Goal: Information Seeking & Learning: Find specific fact

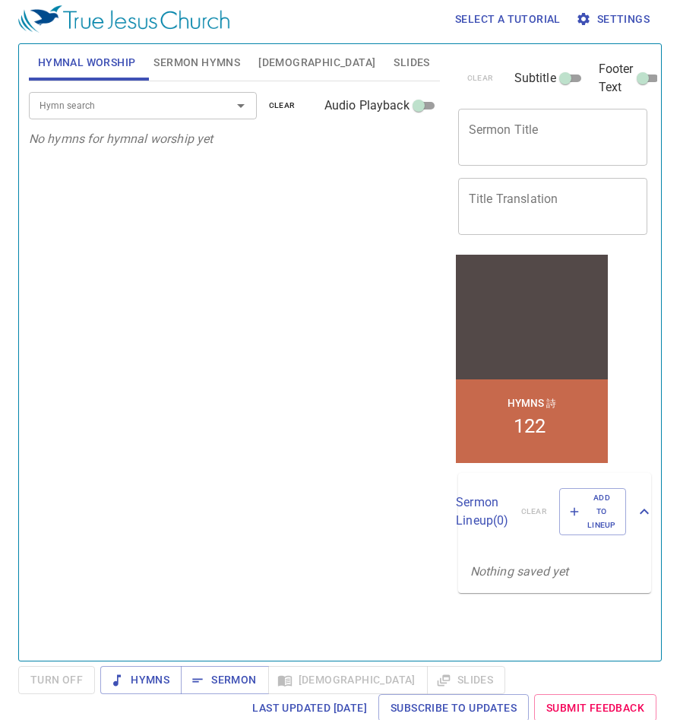
scroll to position [7, 0]
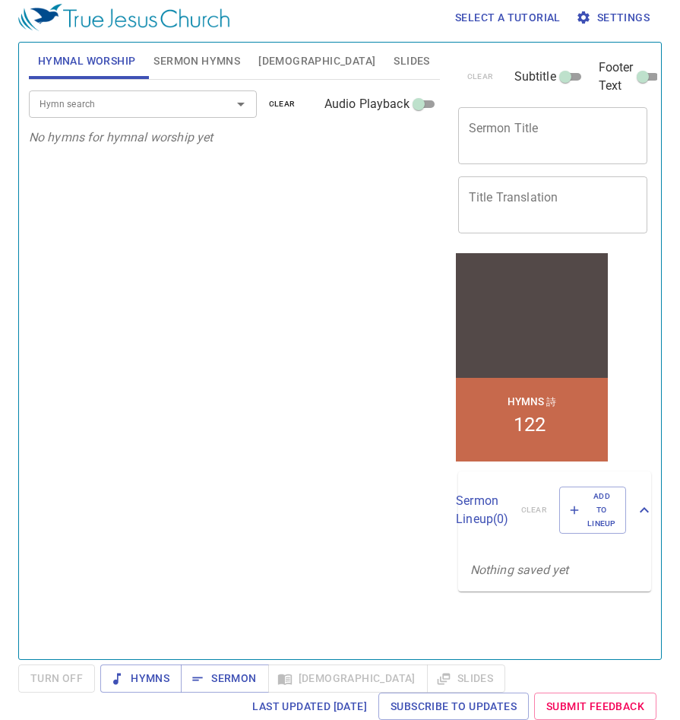
click at [305, 681] on div "Hymns Sermon [DEMOGRAPHIC_DATA] Slides" at bounding box center [302, 678] width 405 height 28
click at [188, 109] on input "Hymn search" at bounding box center [120, 103] width 174 height 17
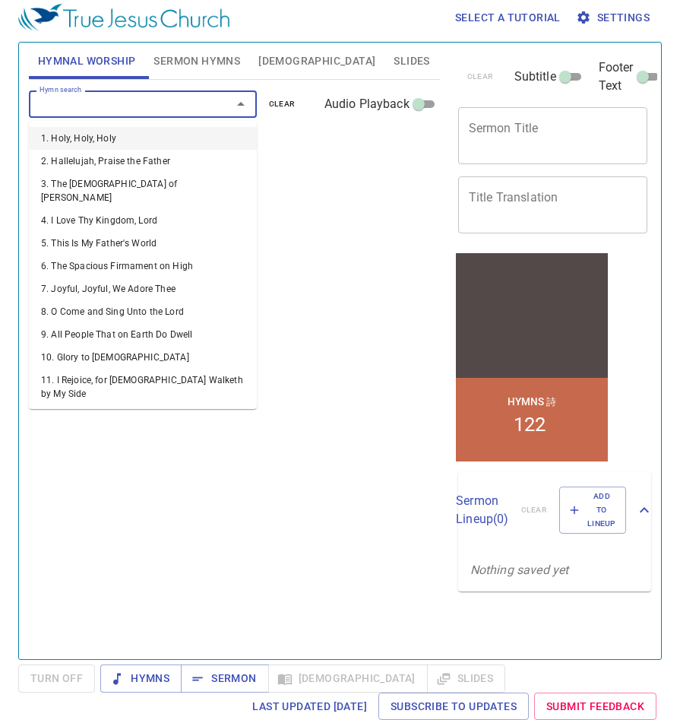
click at [278, 59] on span "[DEMOGRAPHIC_DATA]" at bounding box center [316, 61] width 117 height 19
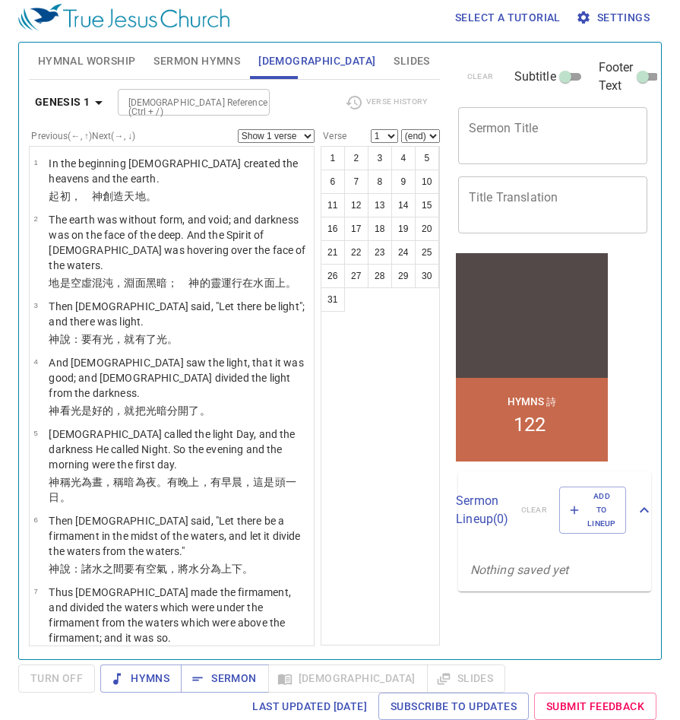
click at [239, 113] on div "[DEMOGRAPHIC_DATA] Reference (Ctrl + /)" at bounding box center [194, 102] width 152 height 27
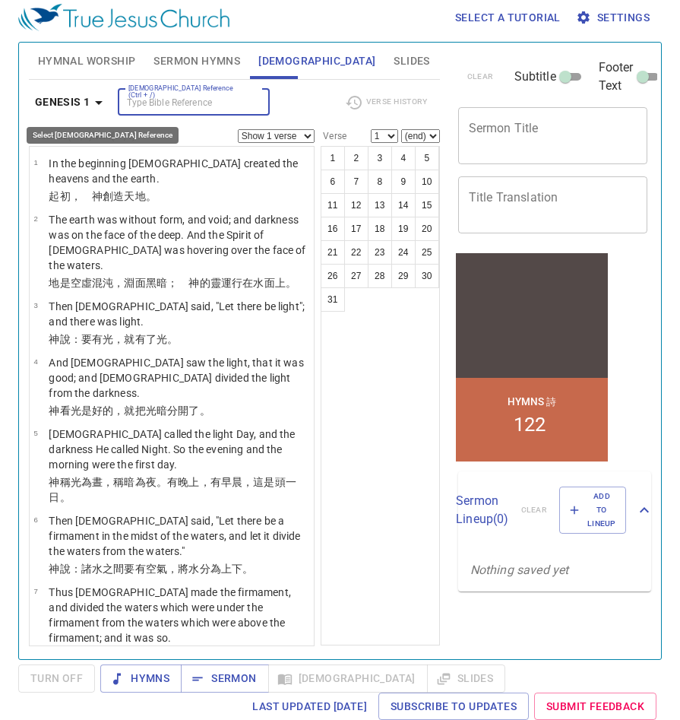
click at [84, 112] on button "Genesis 1" at bounding box center [72, 102] width 86 height 28
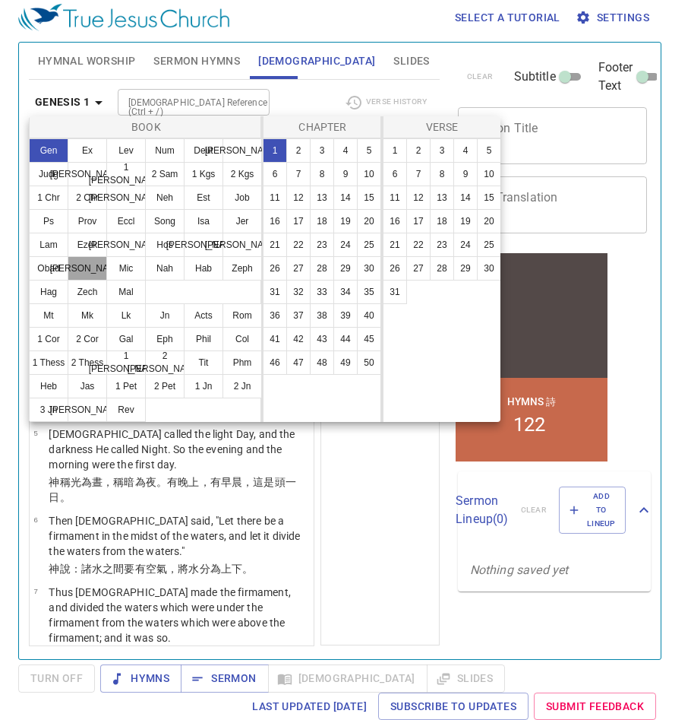
click at [89, 271] on button "[PERSON_NAME]" at bounding box center [88, 268] width 40 height 24
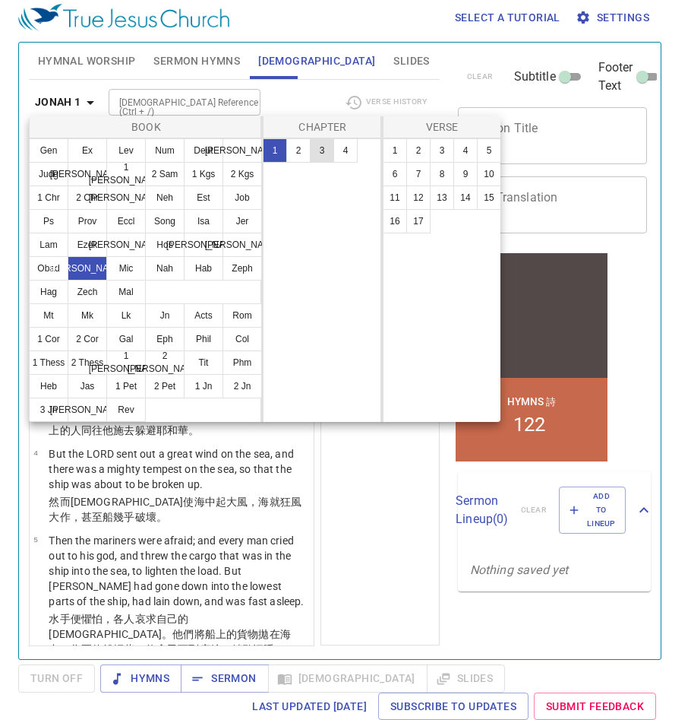
click at [321, 154] on button "3" at bounding box center [322, 150] width 24 height 24
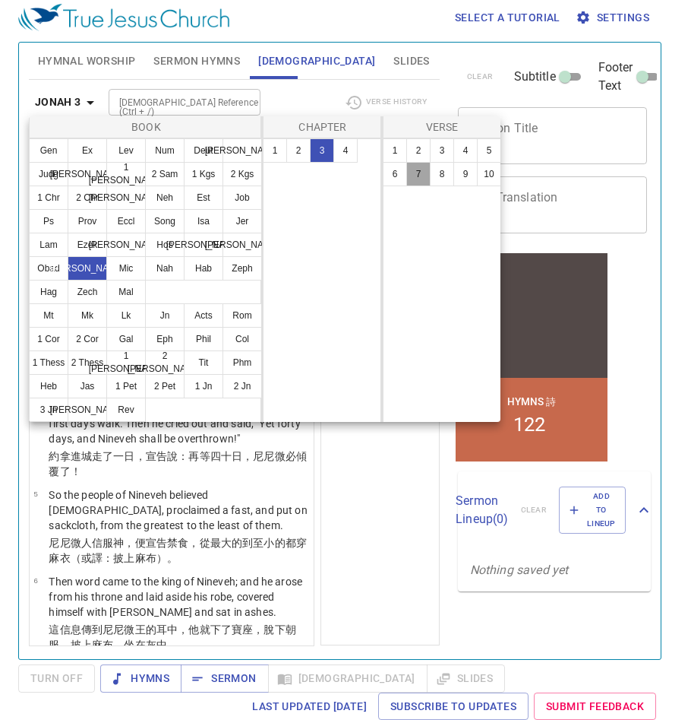
click at [423, 179] on button "7" at bounding box center [418, 174] width 24 height 24
select select "7"
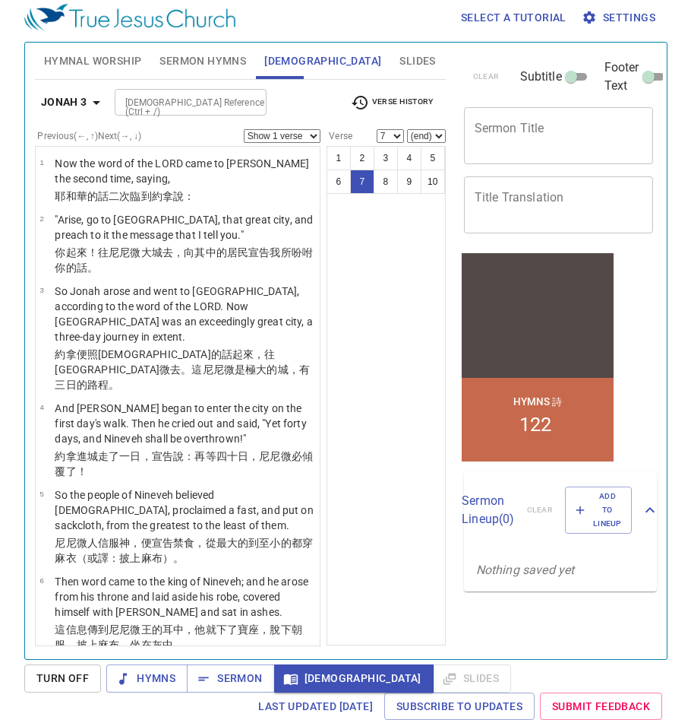
scroll to position [289, 0]
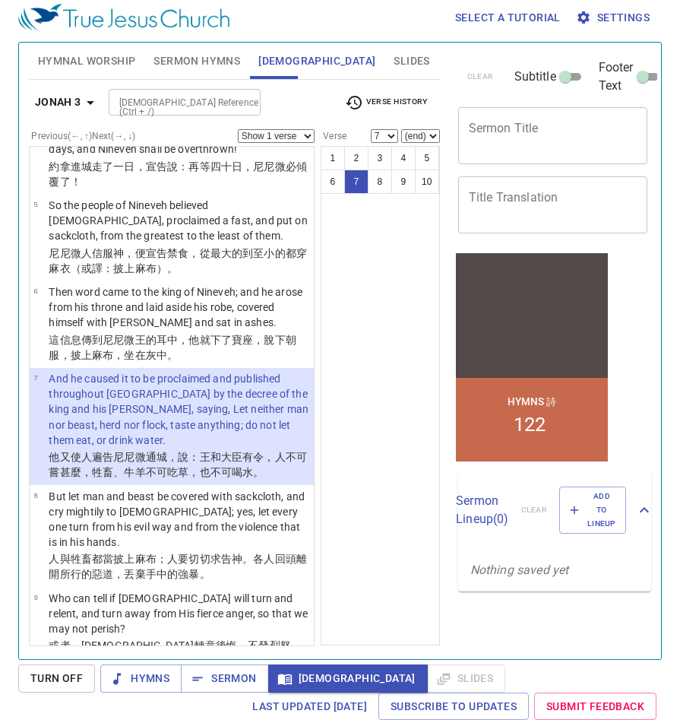
click at [314, 676] on span "[DEMOGRAPHIC_DATA]" at bounding box center [347, 678] width 135 height 19
click at [280, 129] on div "[DEMOGRAPHIC_DATA] 3 [DEMOGRAPHIC_DATA] Reference (Ctrl + /) [DEMOGRAPHIC_DATA]…" at bounding box center [234, 363] width 411 height 566
click at [284, 124] on div "[DEMOGRAPHIC_DATA] 3 [DEMOGRAPHIC_DATA] Reference (Ctrl + /) [DEMOGRAPHIC_DATA]…" at bounding box center [234, 108] width 411 height 42
drag, startPoint x: 286, startPoint y: 134, endPoint x: 288, endPoint y: 145, distance: 10.7
click at [286, 134] on select "Show 1 verse Show 2 verses Show 3 verses Show 4 verses Show 5 verses" at bounding box center [276, 136] width 77 height 14
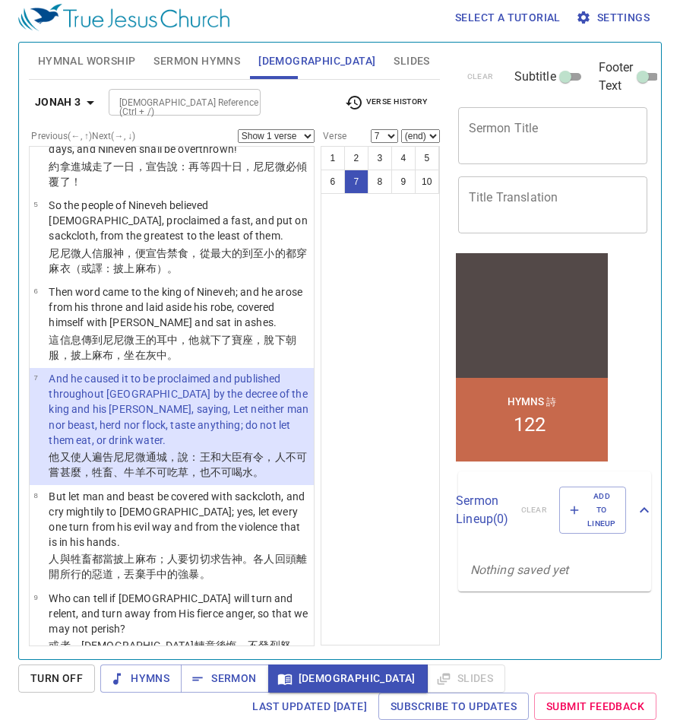
click at [356, 253] on div "1 2 3 4 5 6 7 8 9 10" at bounding box center [380, 395] width 119 height 499
click at [281, 133] on select "Show 1 verse Show 2 verses Show 3 verses Show 4 verses Show 5 verses" at bounding box center [276, 136] width 77 height 14
click at [227, 679] on span "Sermon" at bounding box center [224, 678] width 63 height 19
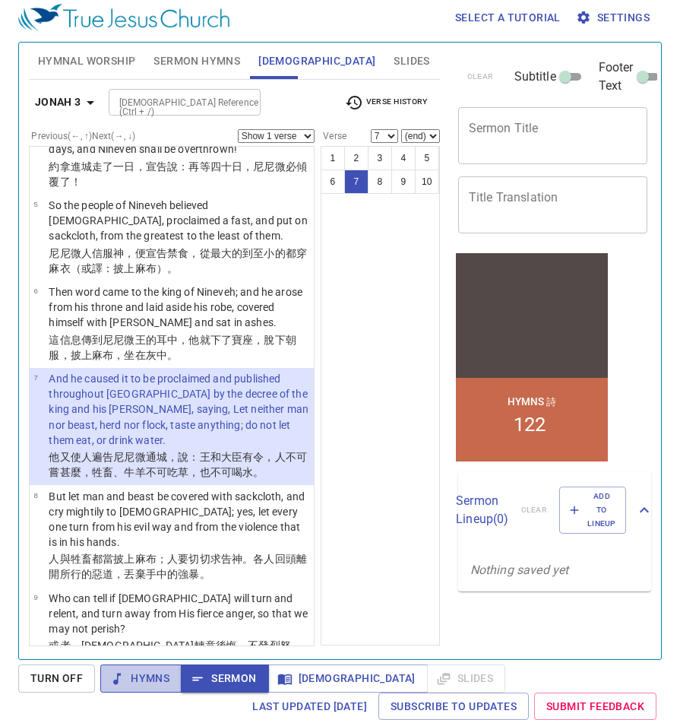
click at [141, 686] on span "Hymns" at bounding box center [140, 678] width 57 height 19
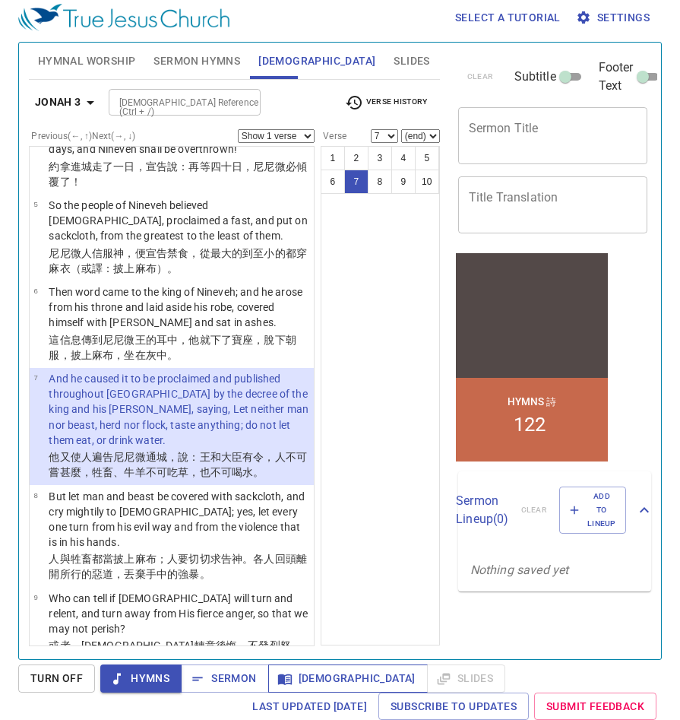
click at [308, 671] on span "[DEMOGRAPHIC_DATA]" at bounding box center [347, 678] width 135 height 19
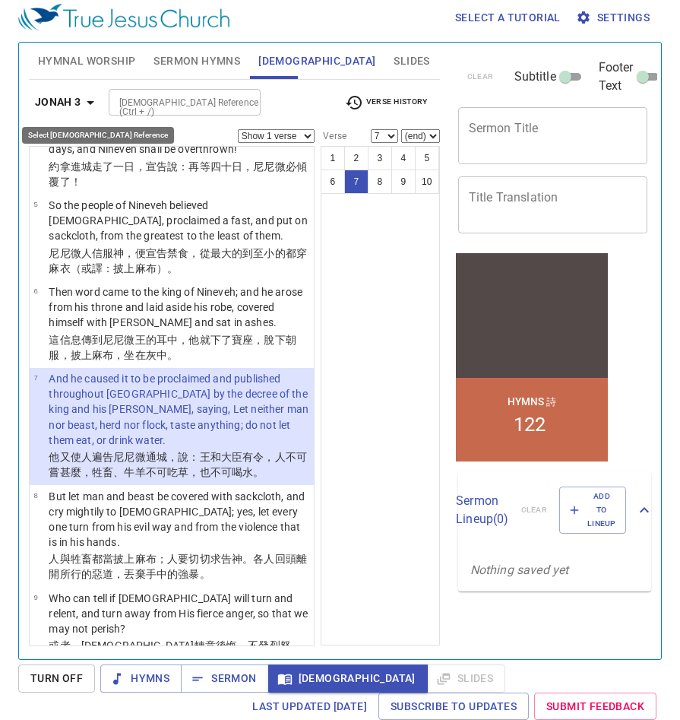
click at [65, 102] on b "Jonah 3" at bounding box center [58, 102] width 46 height 19
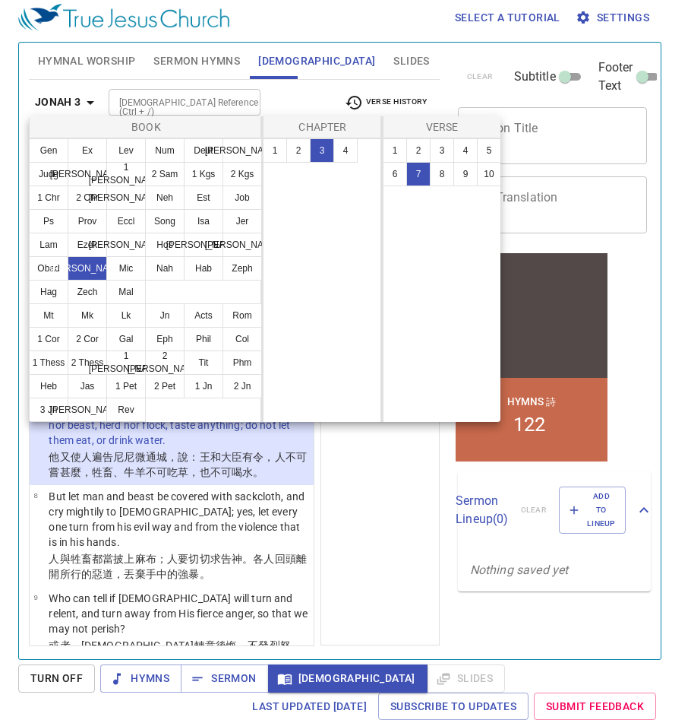
click at [373, 436] on div at bounding box center [345, 360] width 691 height 720
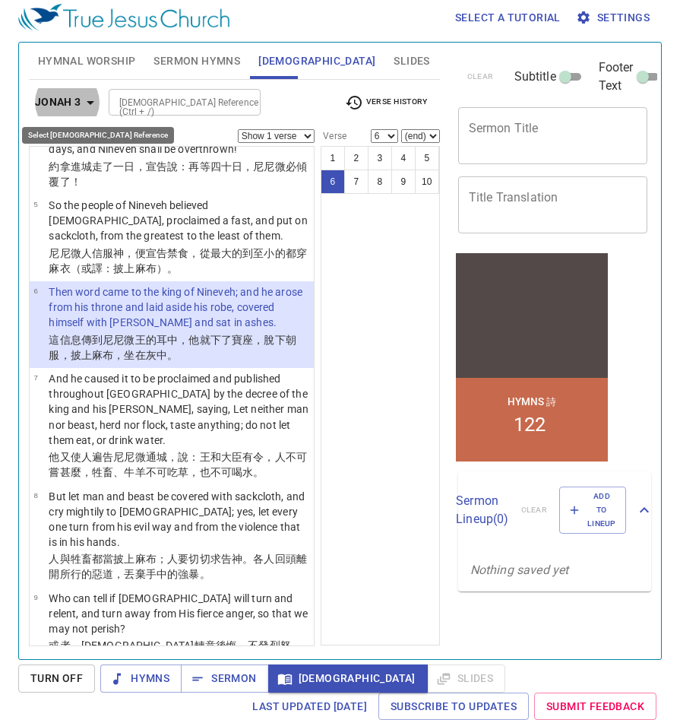
click at [302, 108] on div "[DEMOGRAPHIC_DATA] Reference (Ctrl + /) [DEMOGRAPHIC_DATA] Reference (Ctrl + /)" at bounding box center [221, 102] width 224 height 27
click at [85, 103] on icon "button" at bounding box center [90, 102] width 18 height 18
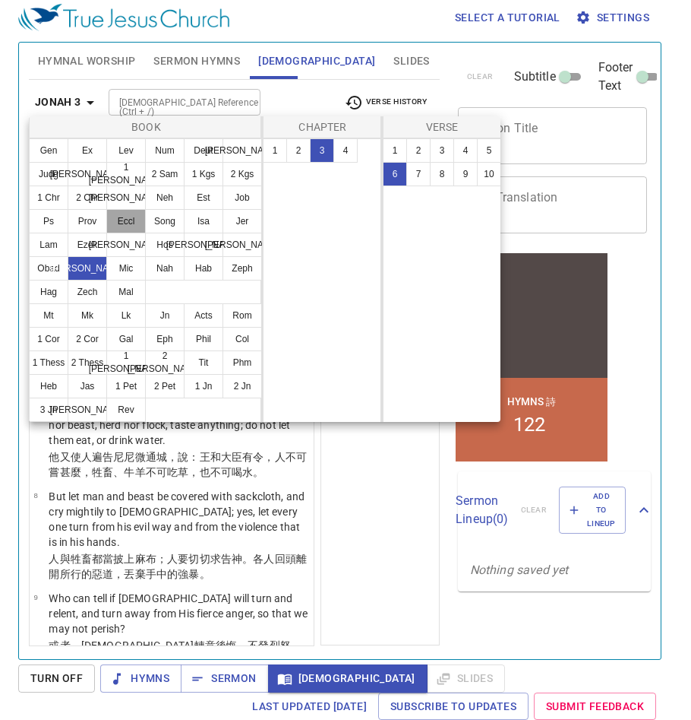
click at [133, 217] on button "Eccl" at bounding box center [126, 221] width 40 height 24
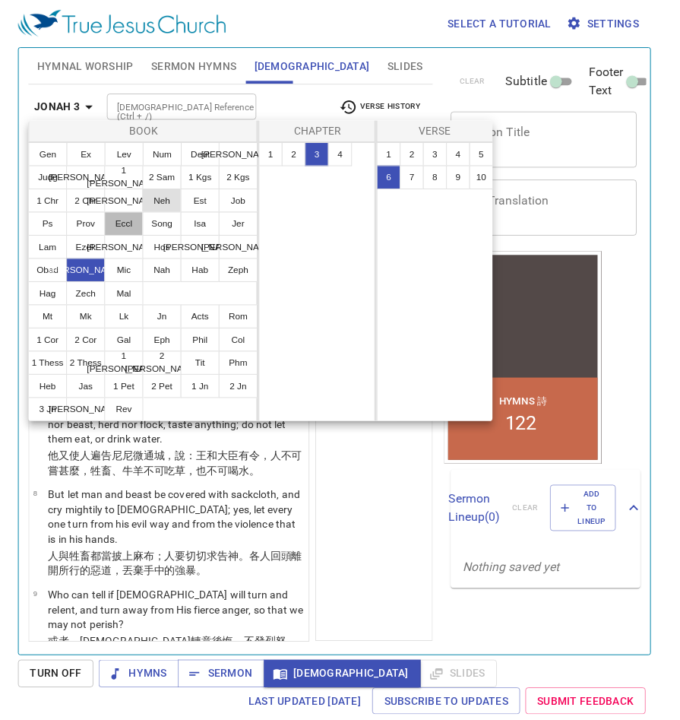
scroll to position [0, 0]
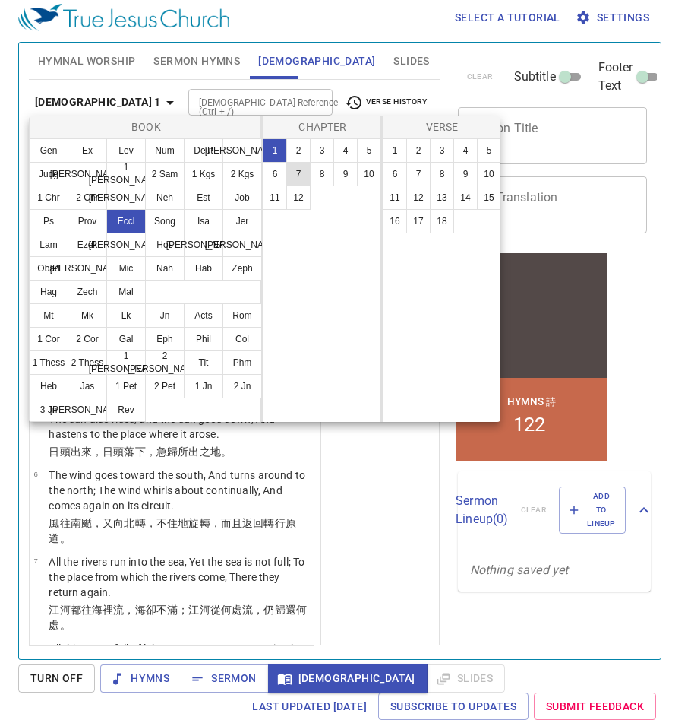
click at [306, 172] on button "7" at bounding box center [298, 174] width 24 height 24
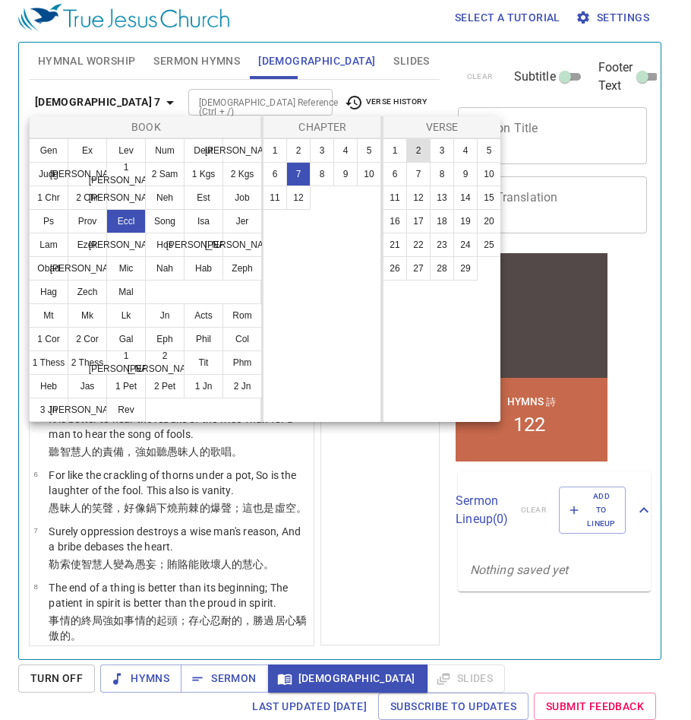
click at [420, 157] on button "2" at bounding box center [418, 150] width 24 height 24
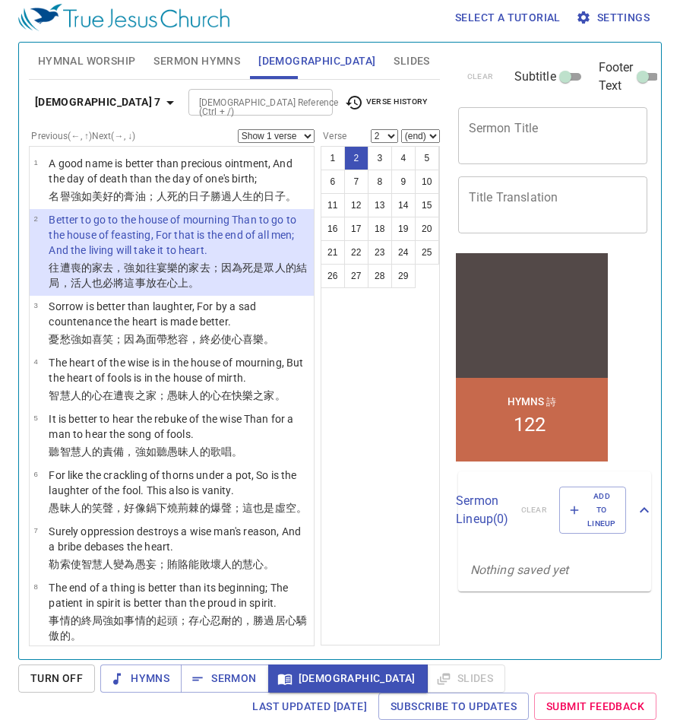
click at [306, 679] on span "[DEMOGRAPHIC_DATA]" at bounding box center [347, 678] width 135 height 19
click at [102, 101] on b "[DEMOGRAPHIC_DATA] 7" at bounding box center [98, 102] width 126 height 19
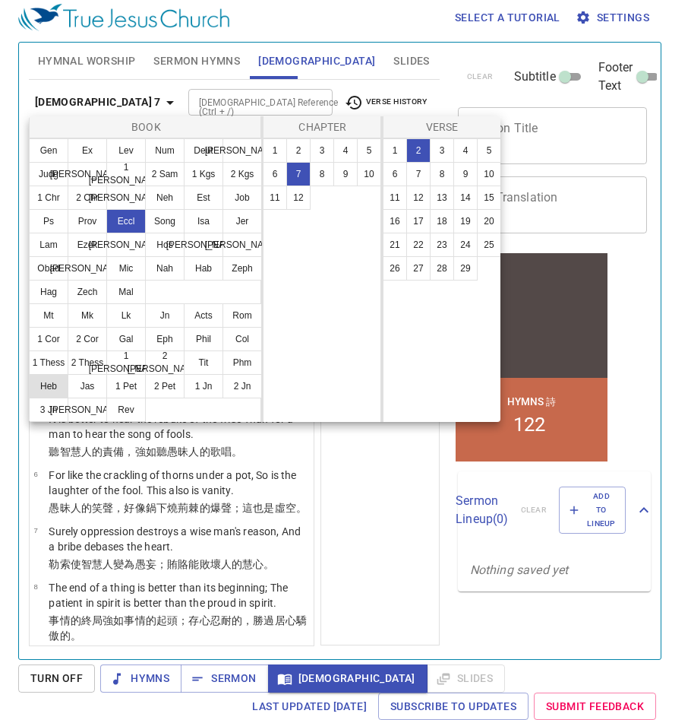
click at [51, 385] on button "Heb" at bounding box center [49, 386] width 40 height 24
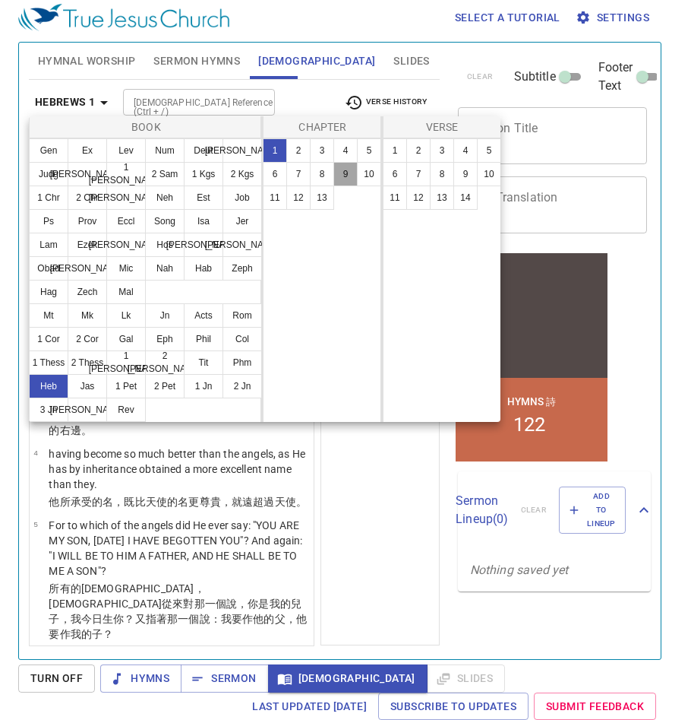
click at [343, 176] on button "9" at bounding box center [346, 174] width 24 height 24
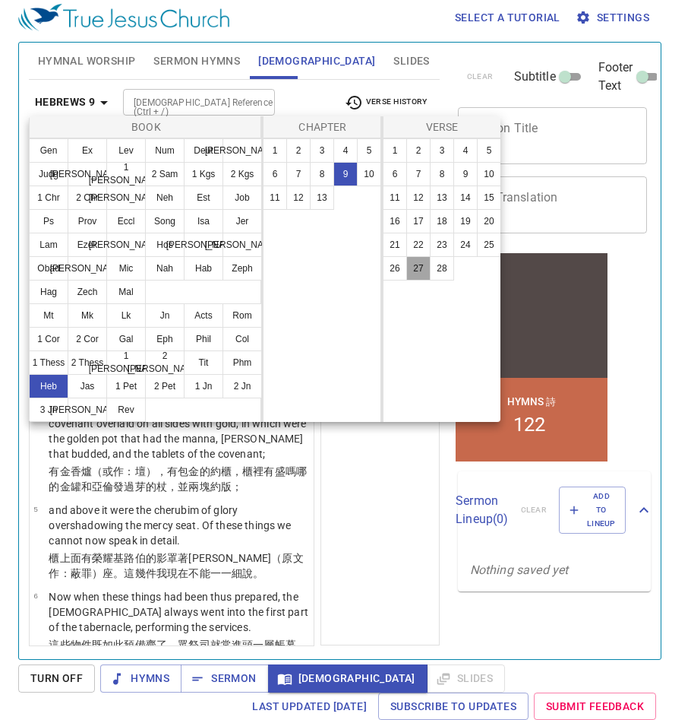
click at [424, 272] on button "27" at bounding box center [418, 268] width 24 height 24
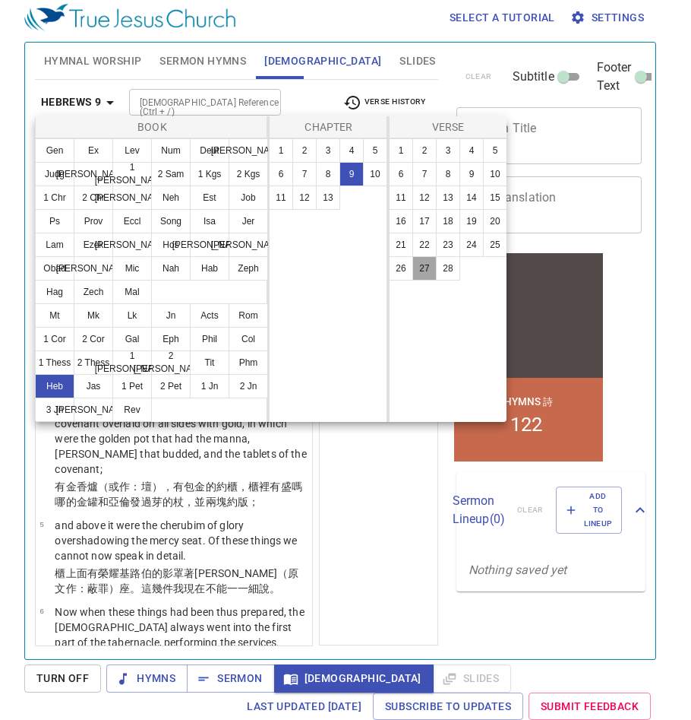
scroll to position [2016, 0]
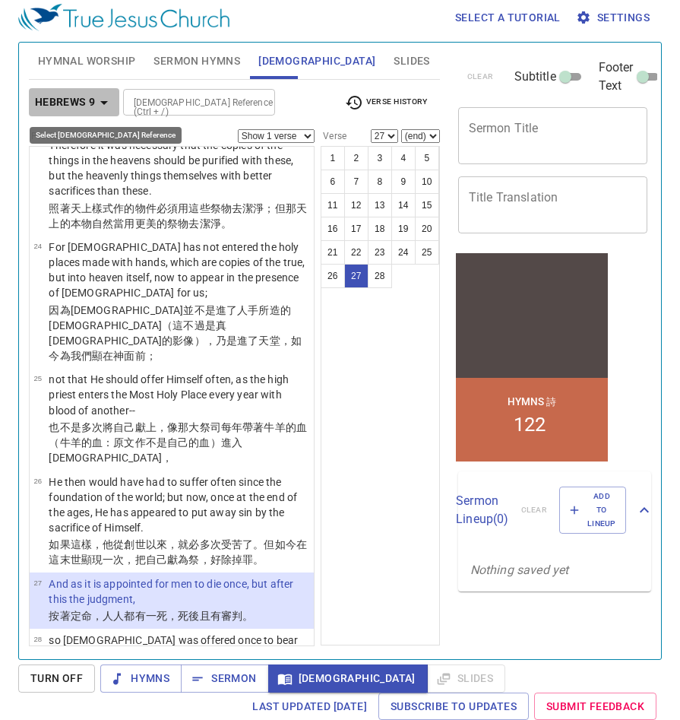
click at [91, 106] on b "Hebrews 9" at bounding box center [65, 102] width 61 height 19
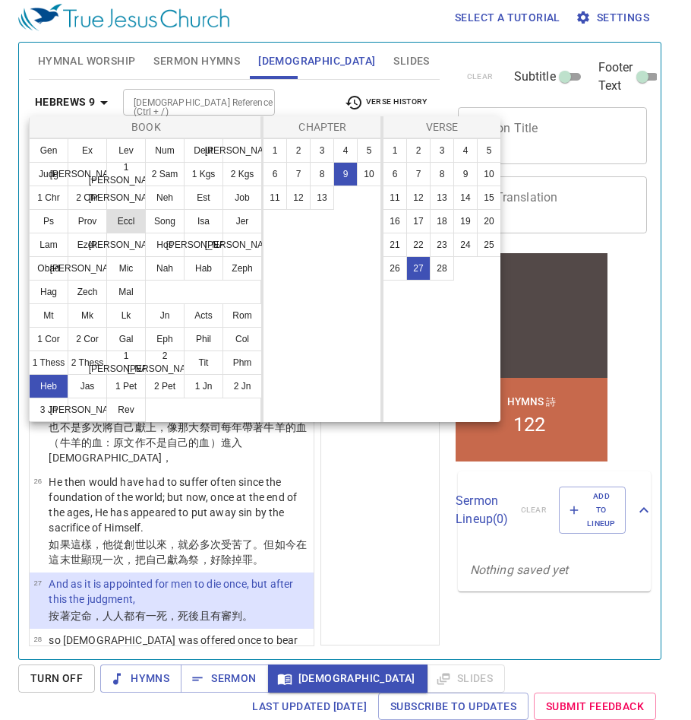
click at [127, 223] on button "Eccl" at bounding box center [126, 221] width 40 height 24
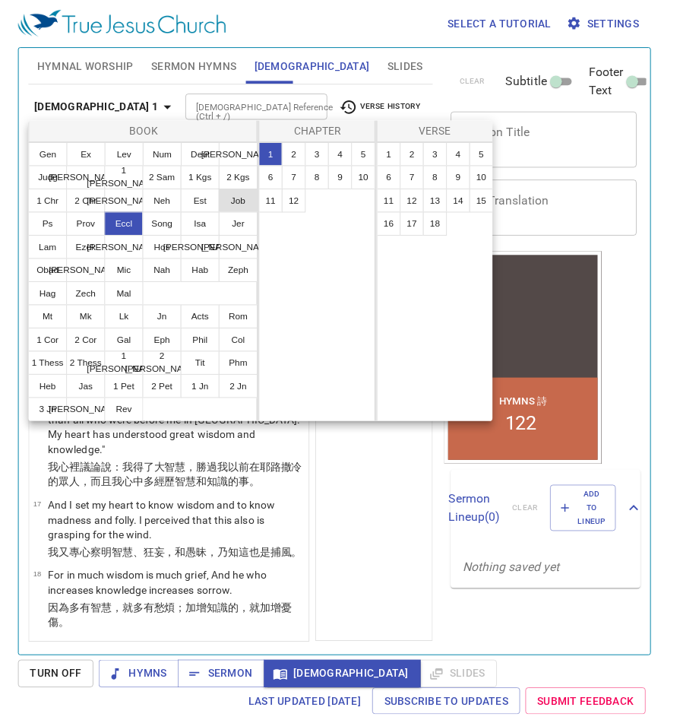
scroll to position [0, 0]
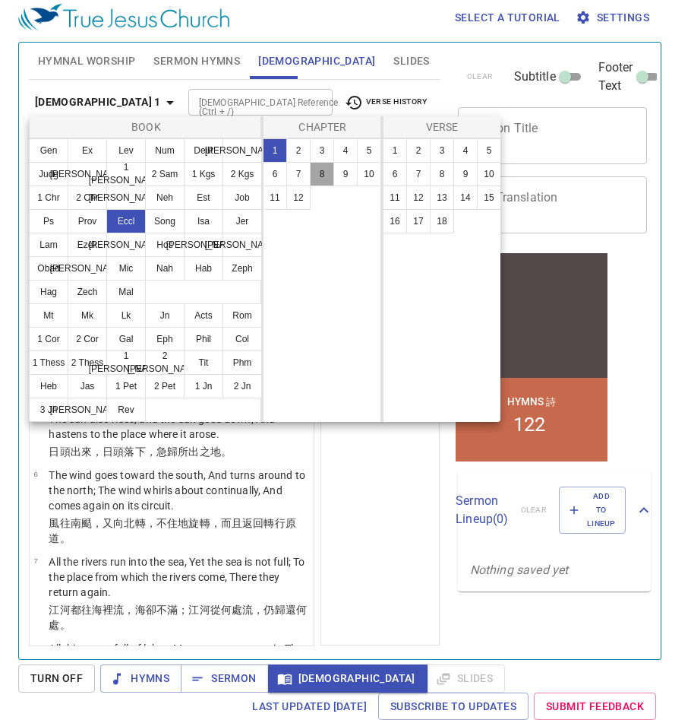
click at [327, 180] on button "8" at bounding box center [322, 174] width 24 height 24
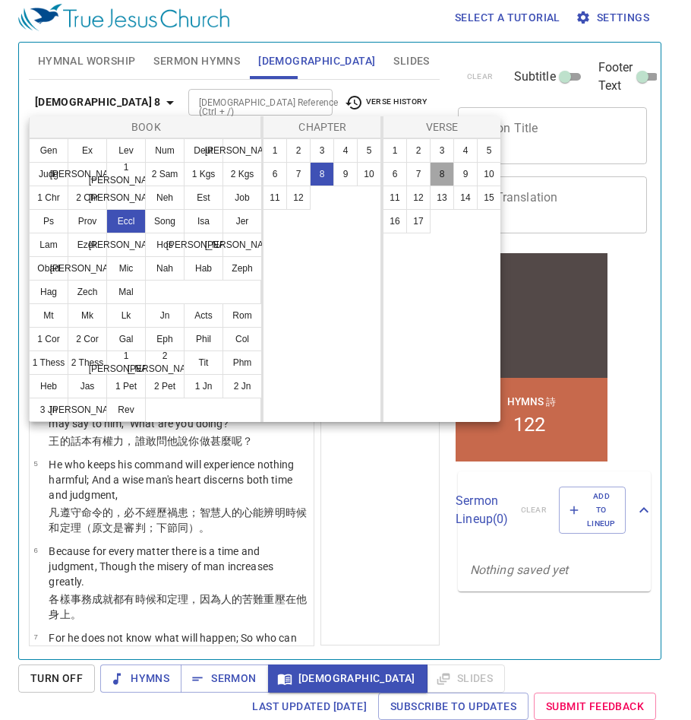
click at [438, 176] on button "8" at bounding box center [442, 174] width 24 height 24
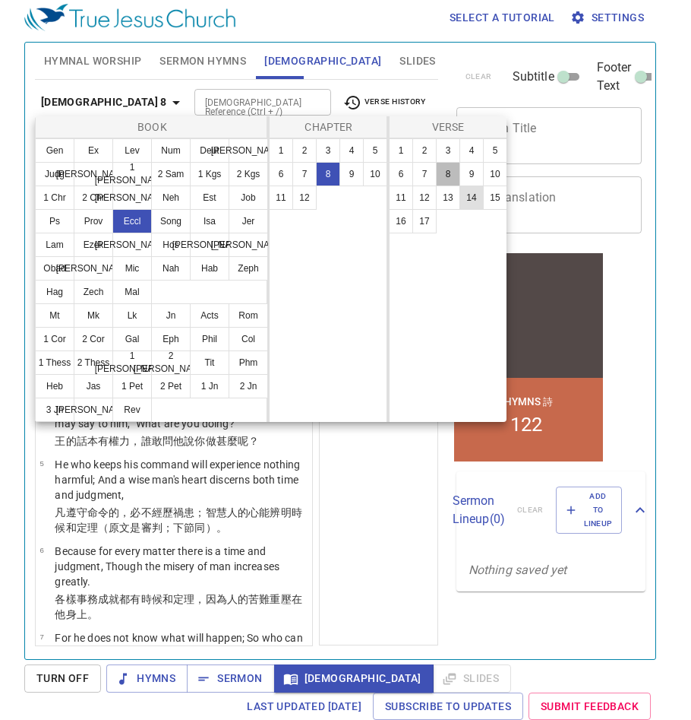
scroll to position [346, 0]
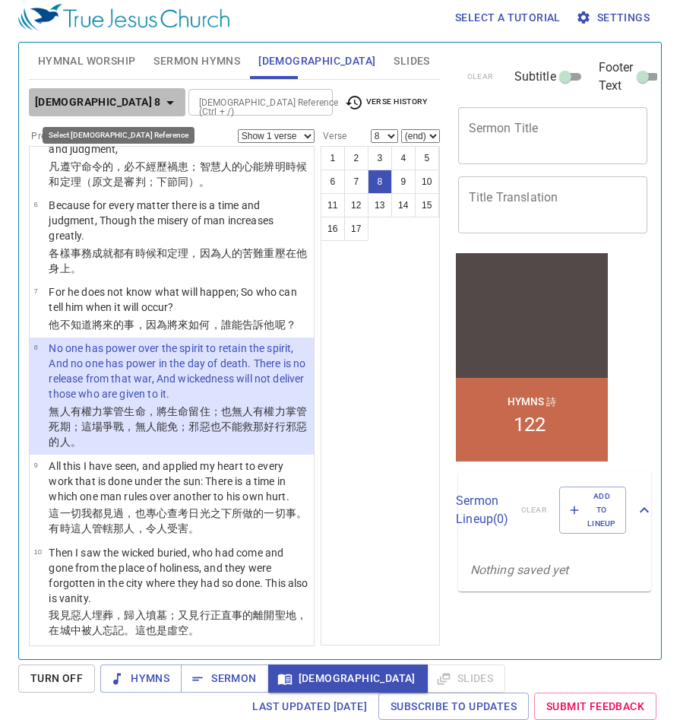
click at [112, 104] on b "[DEMOGRAPHIC_DATA] 8" at bounding box center [98, 102] width 126 height 19
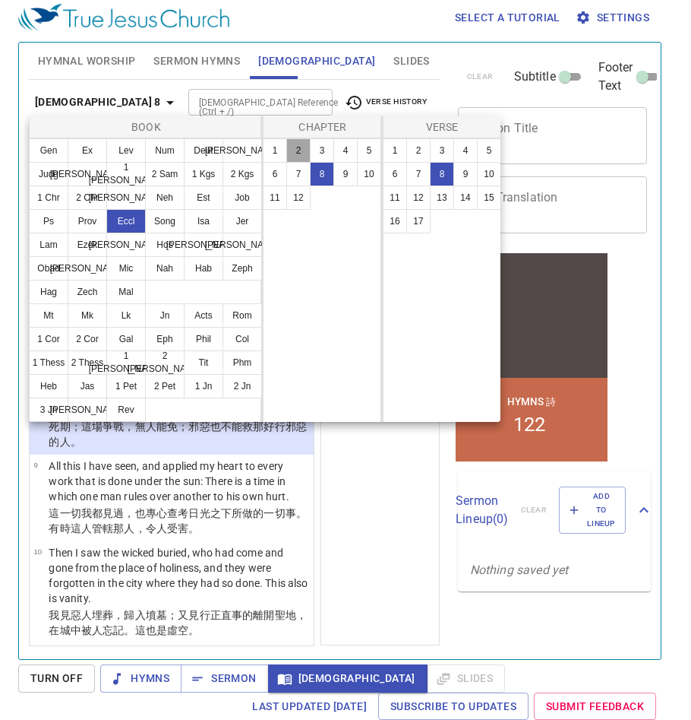
click at [299, 154] on button "2" at bounding box center [298, 150] width 24 height 24
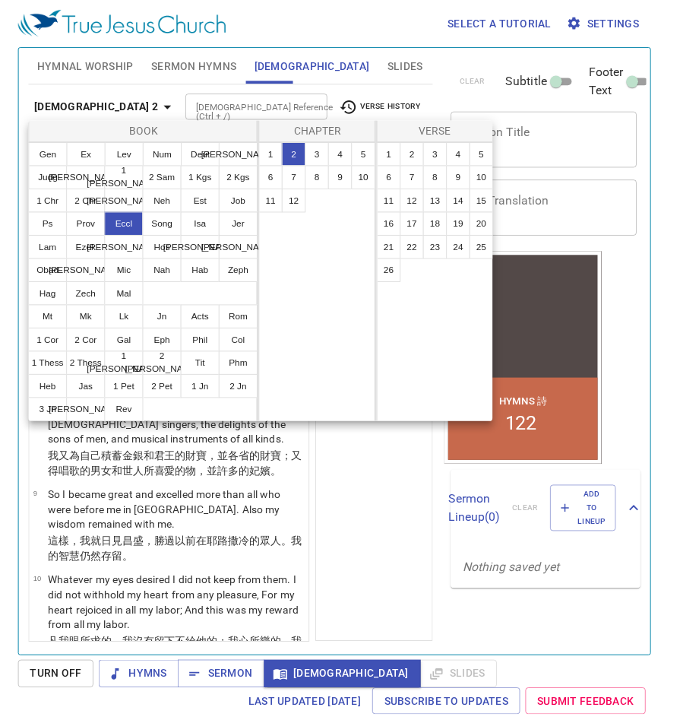
scroll to position [0, 0]
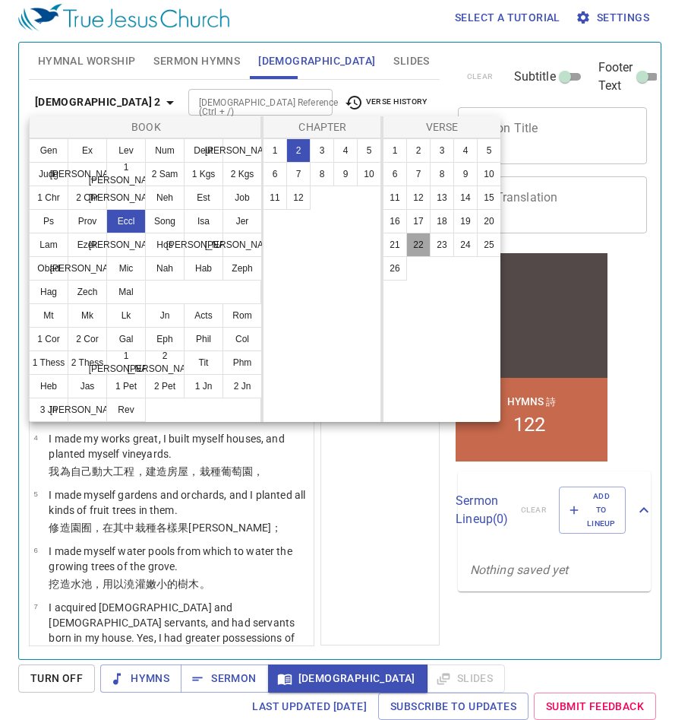
click at [416, 250] on button "22" at bounding box center [418, 245] width 24 height 24
select select "22"
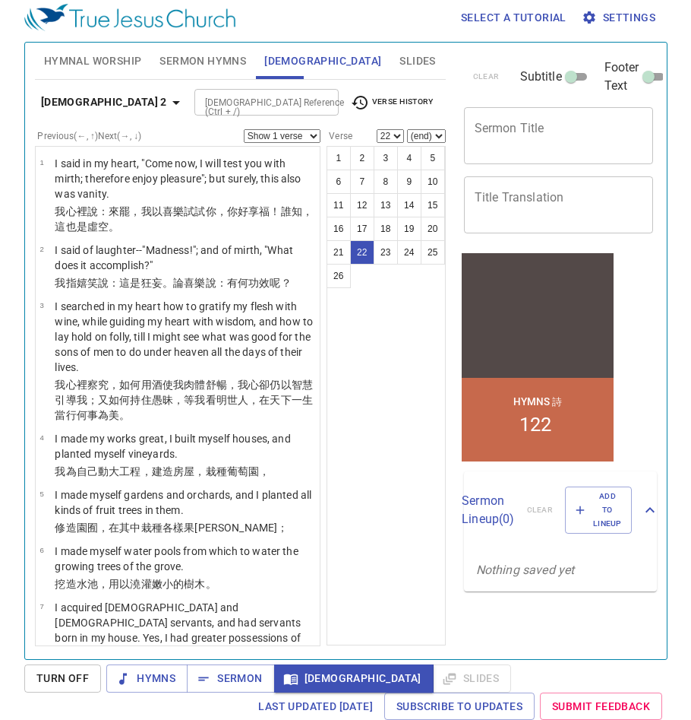
scroll to position [1696, 0]
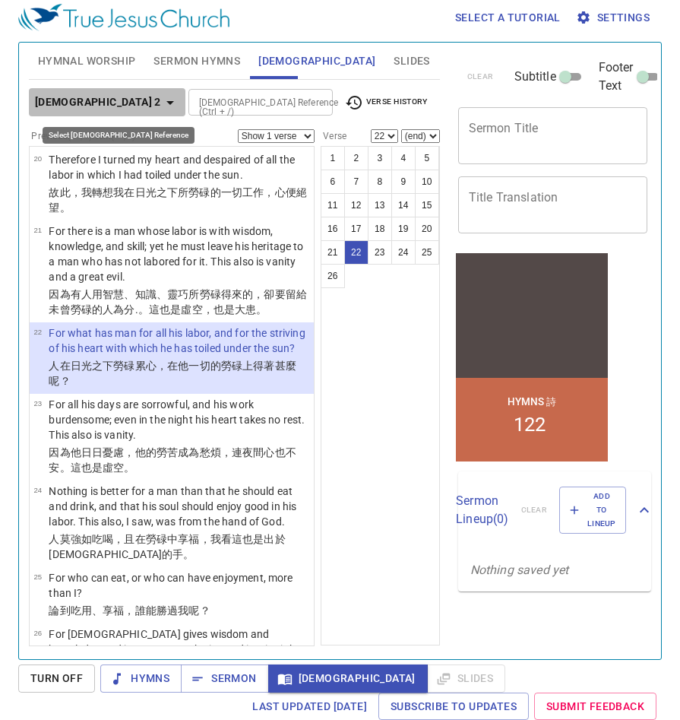
click at [112, 108] on b "[DEMOGRAPHIC_DATA] 2" at bounding box center [98, 102] width 126 height 19
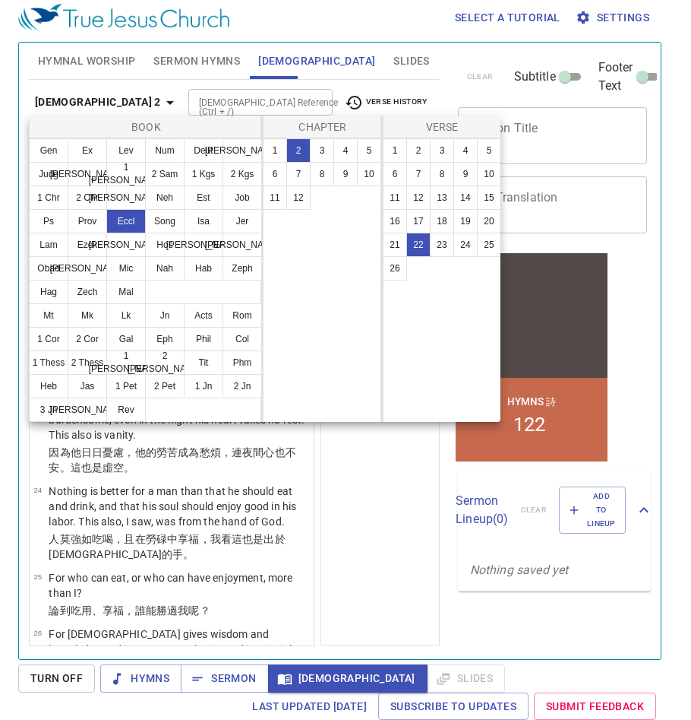
click at [375, 479] on div at bounding box center [345, 360] width 691 height 720
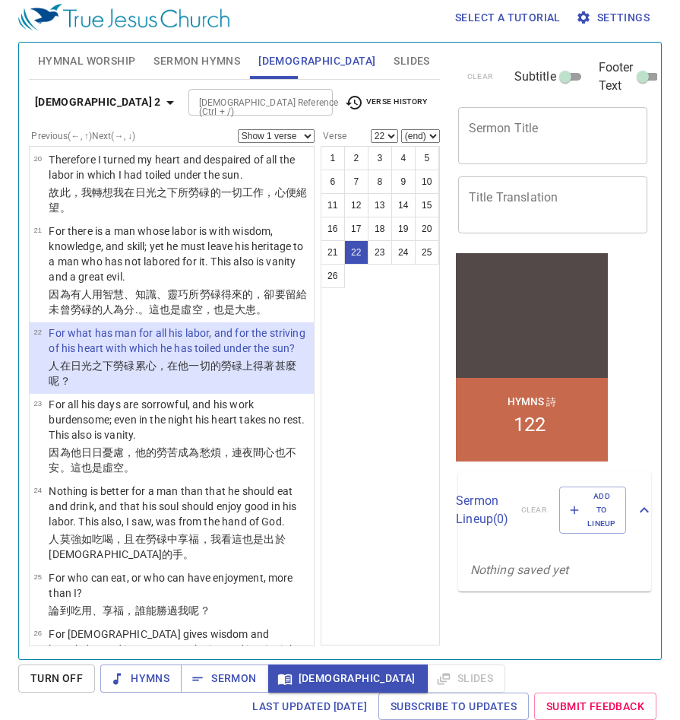
click at [290, 133] on select "Show 1 verse Show 2 verses Show 3 verses Show 4 verses Show 5 verses" at bounding box center [276, 136] width 77 height 14
click at [238, 129] on select "Show 1 verse Show 2 verses Show 3 verses Show 4 verses Show 5 verses" at bounding box center [276, 136] width 77 height 14
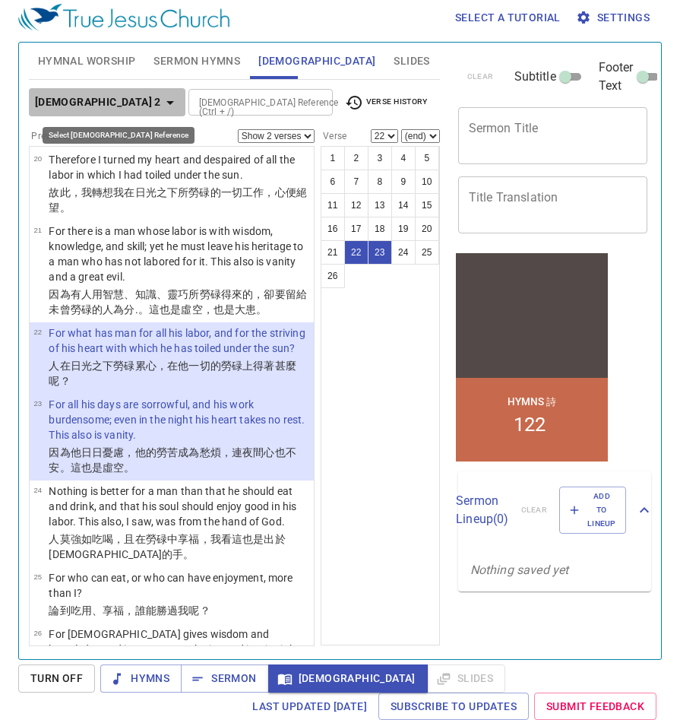
click at [115, 105] on b "[DEMOGRAPHIC_DATA] 2" at bounding box center [98, 102] width 126 height 19
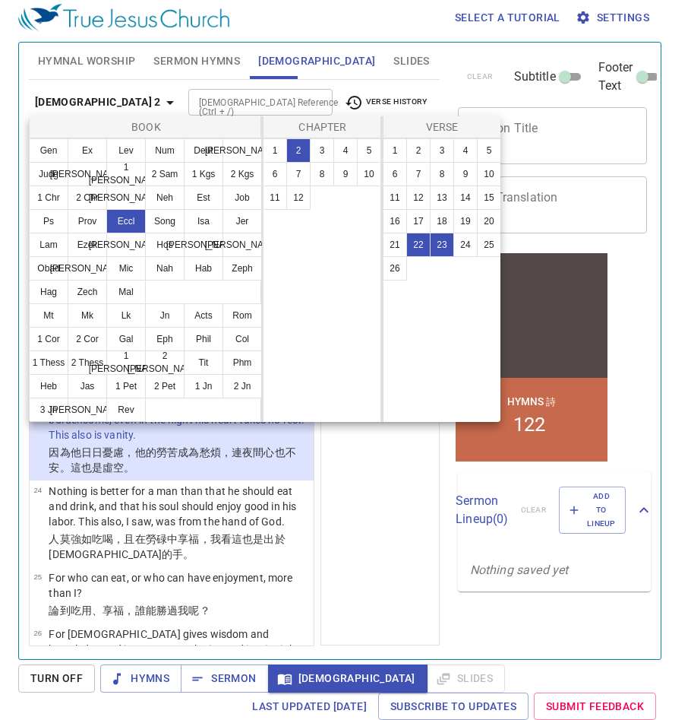
click at [115, 105] on div at bounding box center [345, 360] width 691 height 720
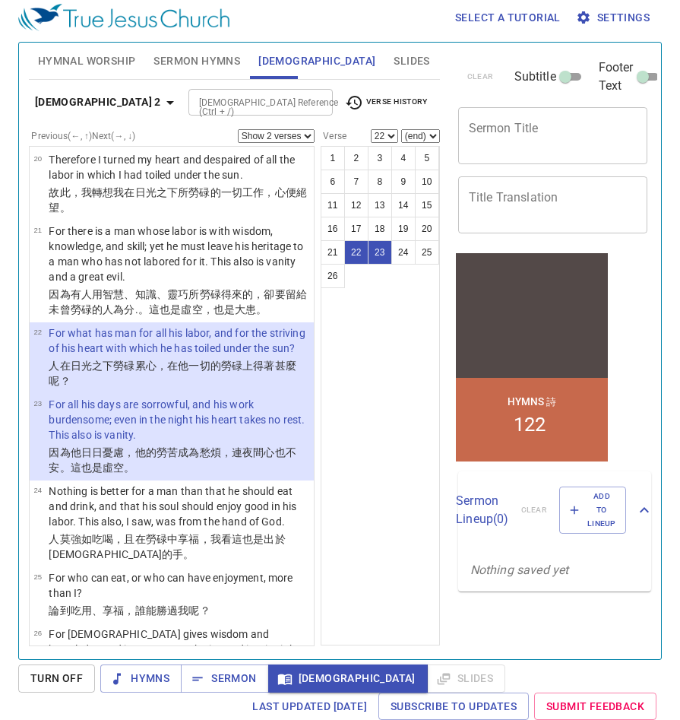
click at [254, 137] on select "Show 1 verse Show 2 verses Show 3 verses Show 4 verses Show 5 verses" at bounding box center [276, 136] width 77 height 14
click at [238, 129] on select "Show 1 verse Show 2 verses Show 3 verses Show 4 verses Show 5 verses" at bounding box center [276, 136] width 77 height 14
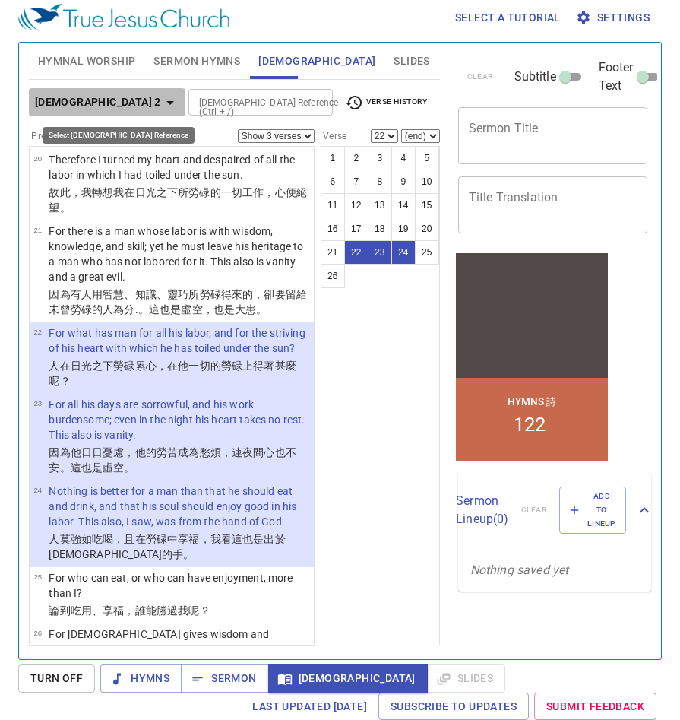
click at [115, 103] on b "[DEMOGRAPHIC_DATA] 2" at bounding box center [98, 102] width 126 height 19
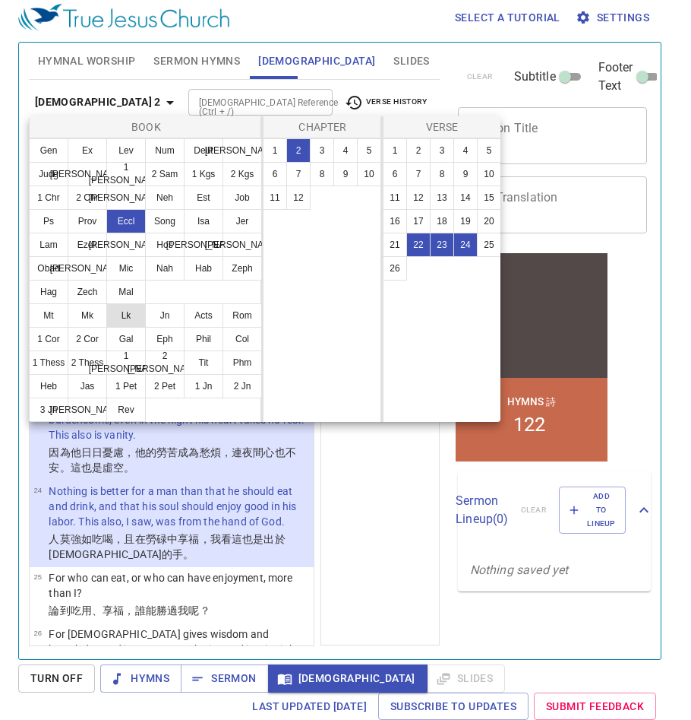
click at [128, 314] on button "Lk" at bounding box center [126, 315] width 40 height 24
select select "1"
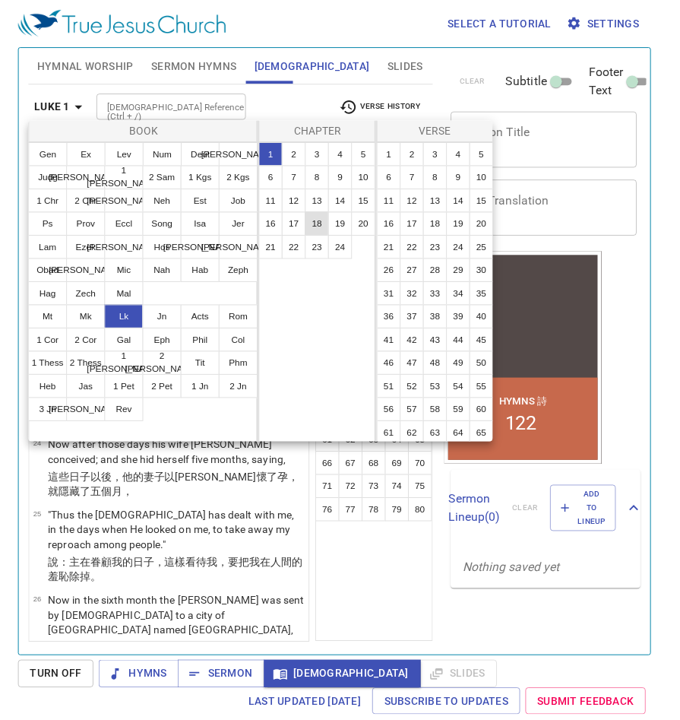
scroll to position [0, 0]
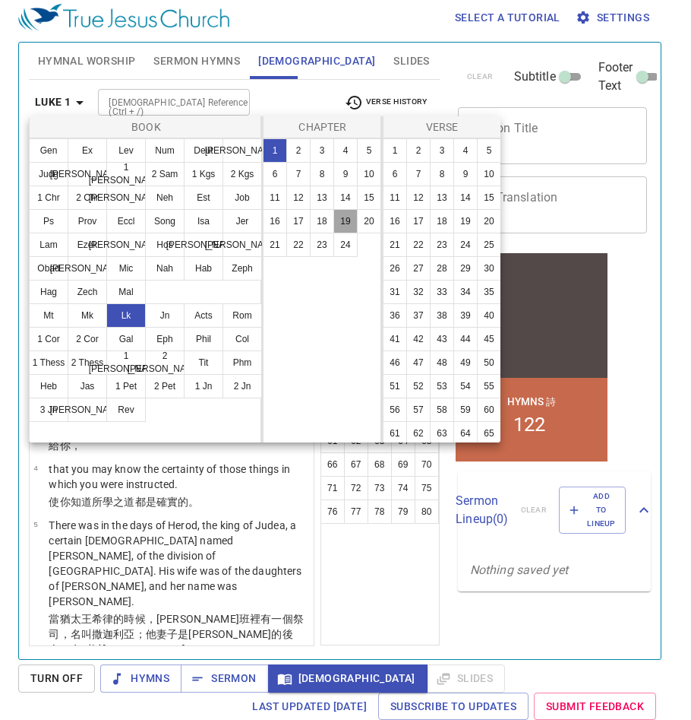
click at [346, 222] on button "19" at bounding box center [346, 221] width 24 height 24
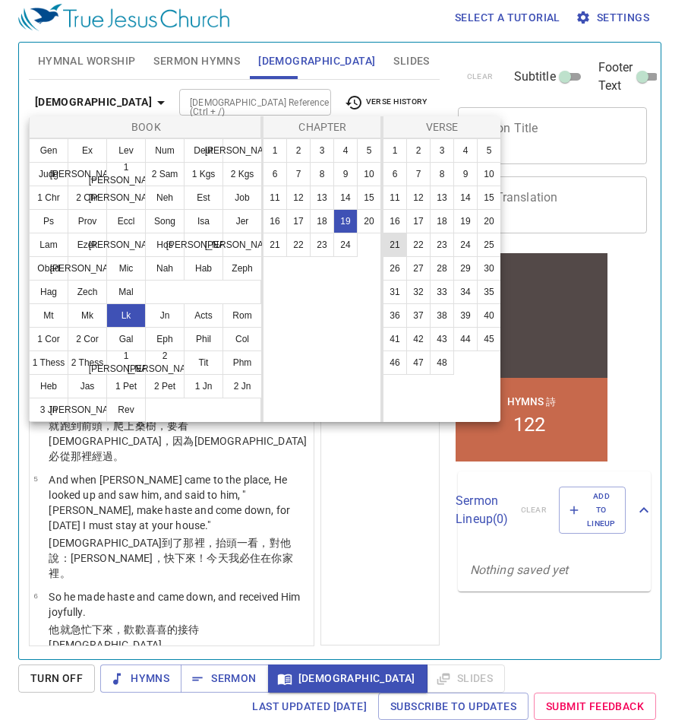
click at [396, 248] on button "21" at bounding box center [395, 245] width 24 height 24
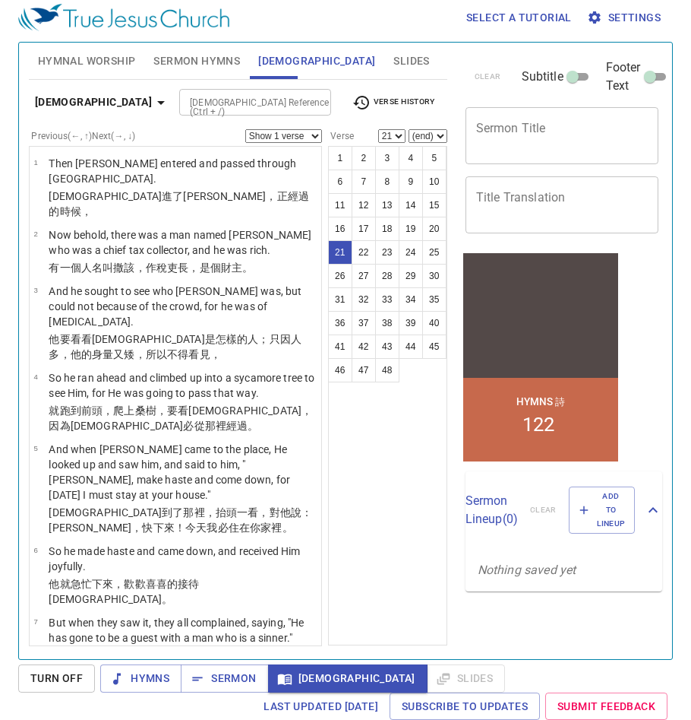
scroll to position [1351, 0]
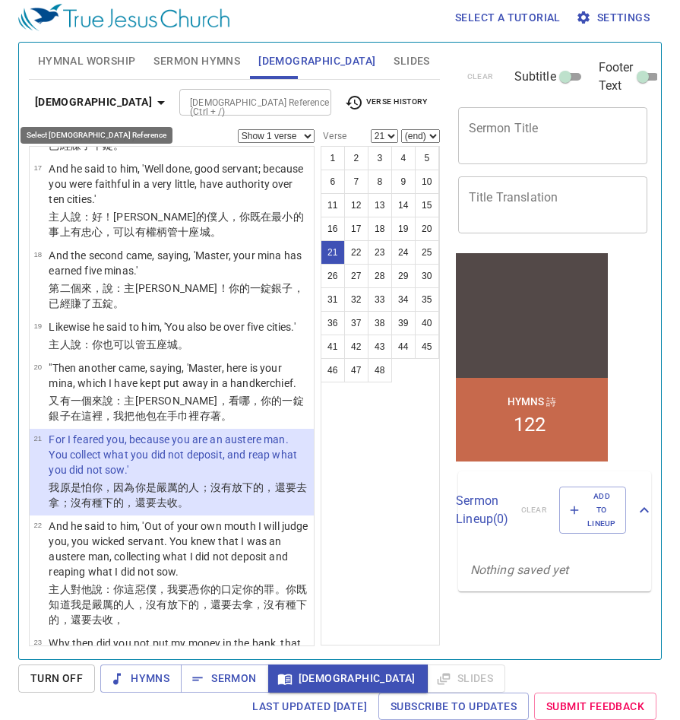
click at [66, 99] on b "[DEMOGRAPHIC_DATA]" at bounding box center [93, 102] width 117 height 19
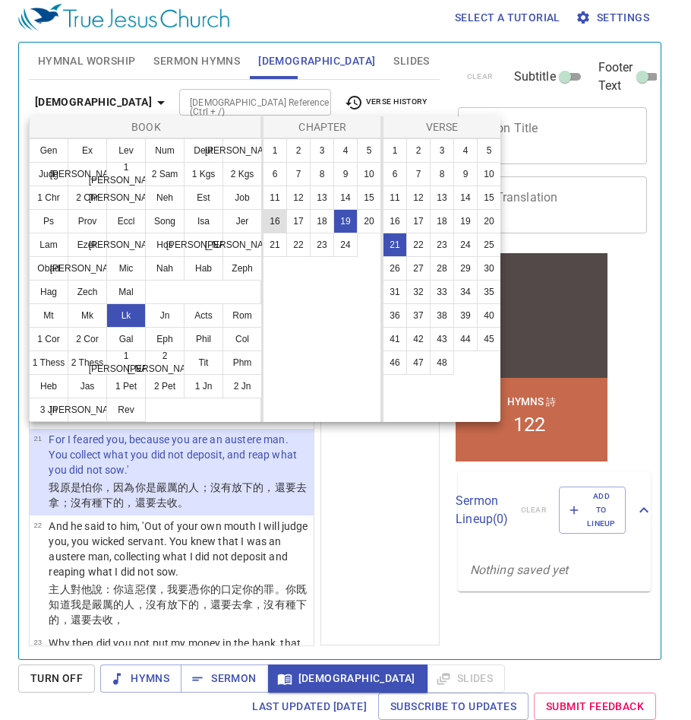
click at [282, 222] on button "16" at bounding box center [275, 221] width 24 height 24
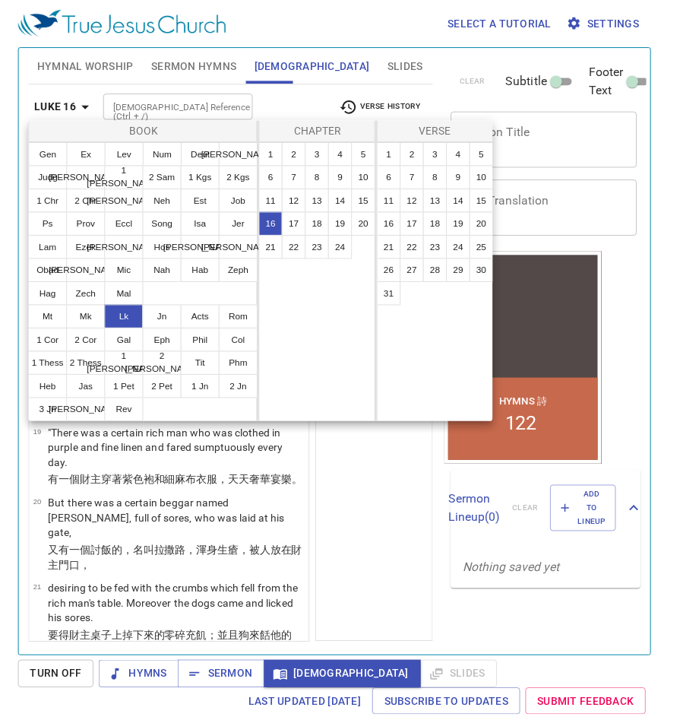
scroll to position [0, 0]
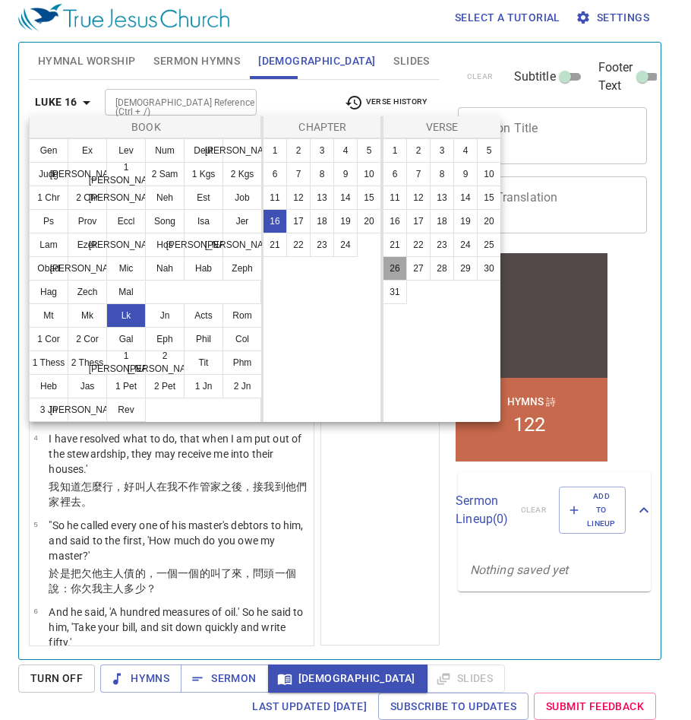
click at [397, 268] on button "26" at bounding box center [395, 268] width 24 height 24
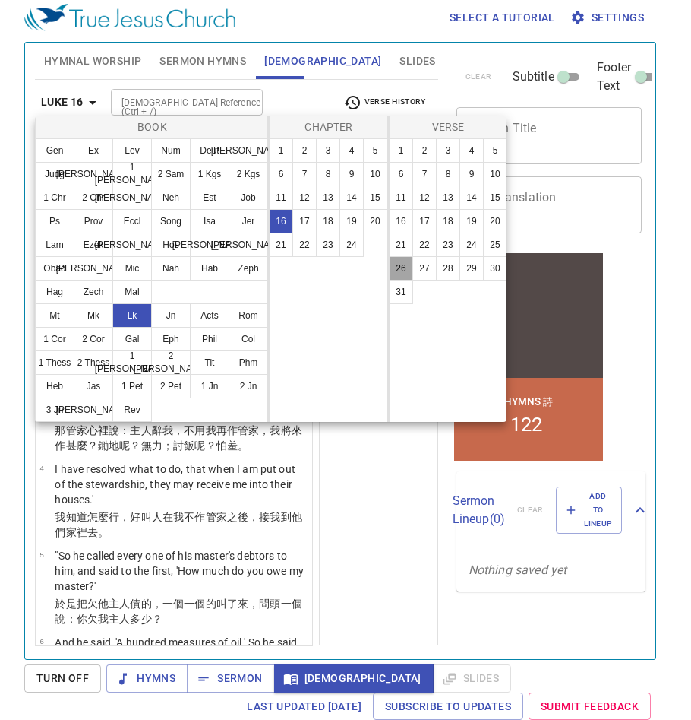
scroll to position [2042, 0]
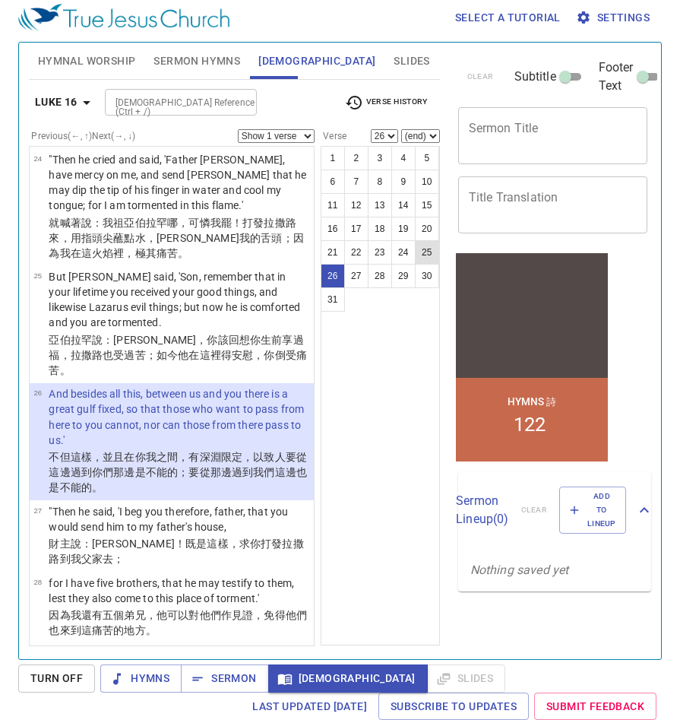
click at [423, 261] on button "25" at bounding box center [427, 252] width 24 height 24
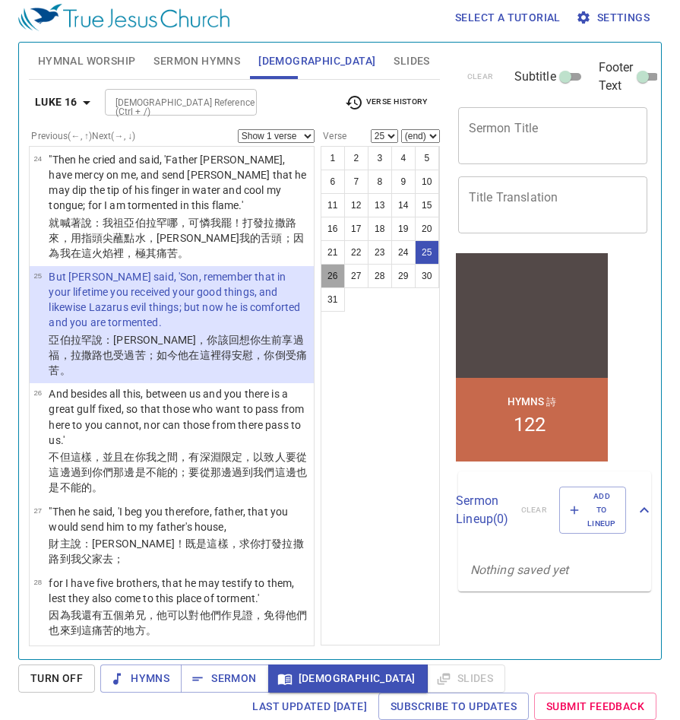
click at [338, 279] on button "26" at bounding box center [333, 276] width 24 height 24
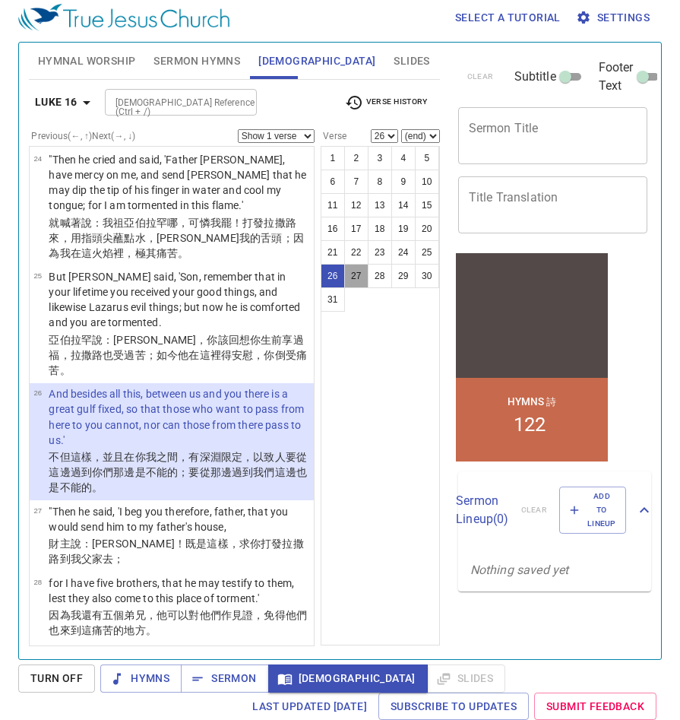
click at [355, 280] on button "27" at bounding box center [356, 276] width 24 height 24
select select "27"
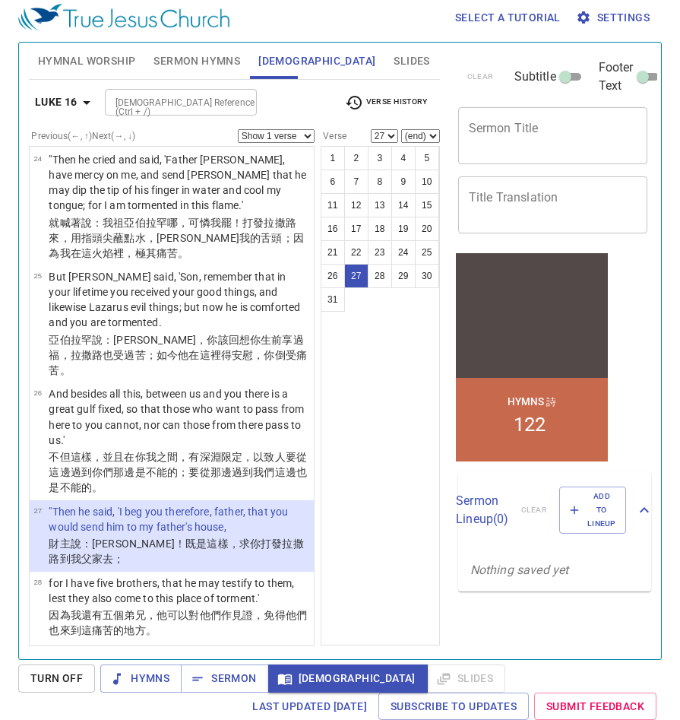
click at [304, 138] on select "Show 1 verse Show 2 verses Show 3 verses Show 4 verses Show 5 verses" at bounding box center [276, 136] width 77 height 14
click at [238, 129] on select "Show 1 verse Show 2 verses Show 3 verses Show 4 verses Show 5 verses" at bounding box center [276, 136] width 77 height 14
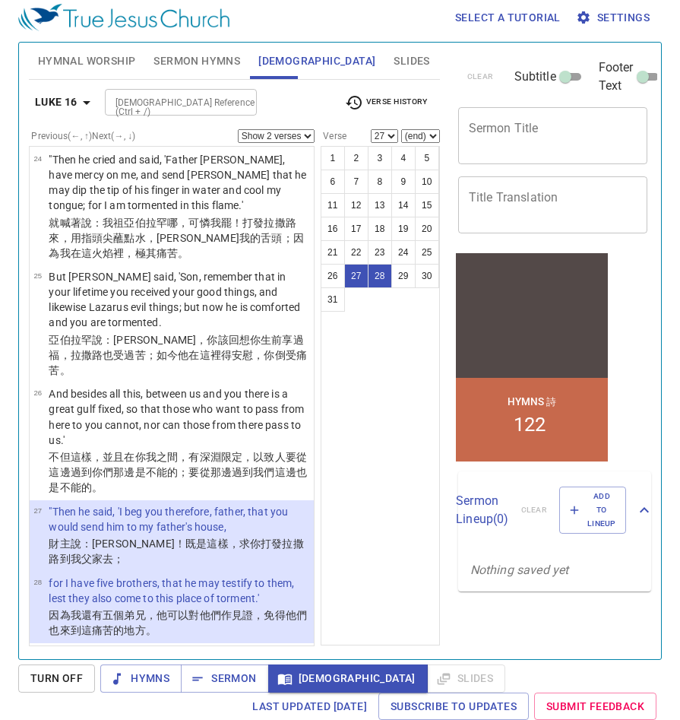
click at [299, 135] on select "Show 1 verse Show 2 verses Show 3 verses Show 4 verses Show 5 verses" at bounding box center [276, 136] width 77 height 14
click at [238, 129] on select "Show 1 verse Show 2 verses Show 3 verses Show 4 verses Show 5 verses" at bounding box center [276, 136] width 77 height 14
click at [299, 138] on select "Show 1 verse Show 2 verses Show 3 verses Show 4 verses Show 5 verses" at bounding box center [276, 136] width 77 height 14
click at [238, 129] on select "Show 1 verse Show 2 verses Show 3 verses Show 4 verses Show 5 verses" at bounding box center [276, 136] width 77 height 14
click at [302, 136] on select "Show 1 verse Show 2 verses Show 3 verses Show 4 verses Show 5 verses" at bounding box center [276, 136] width 77 height 14
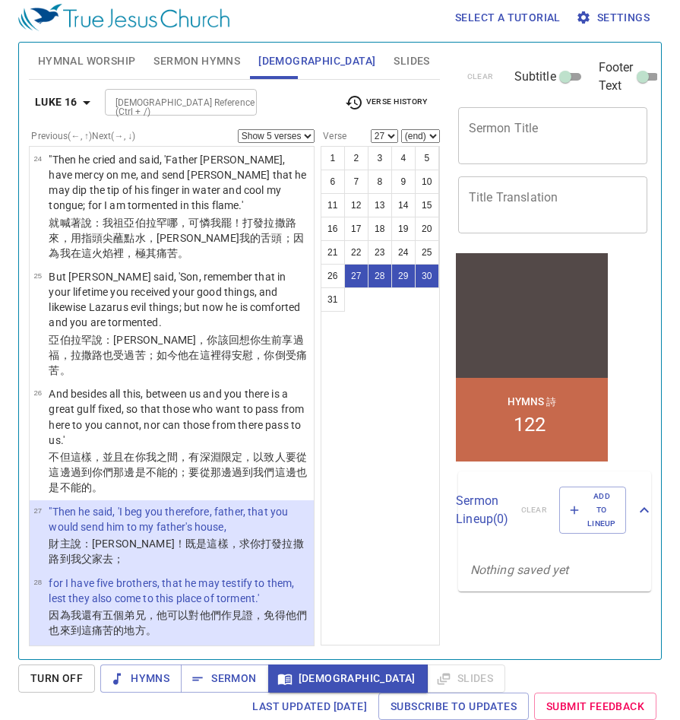
click at [238, 129] on select "Show 1 verse Show 2 verses Show 3 verses Show 4 verses Show 5 verses" at bounding box center [276, 136] width 77 height 14
click at [258, 138] on select "Show 1 verse Show 2 verses Show 3 verses Show 4 verses Show 5 verses" at bounding box center [276, 136] width 77 height 14
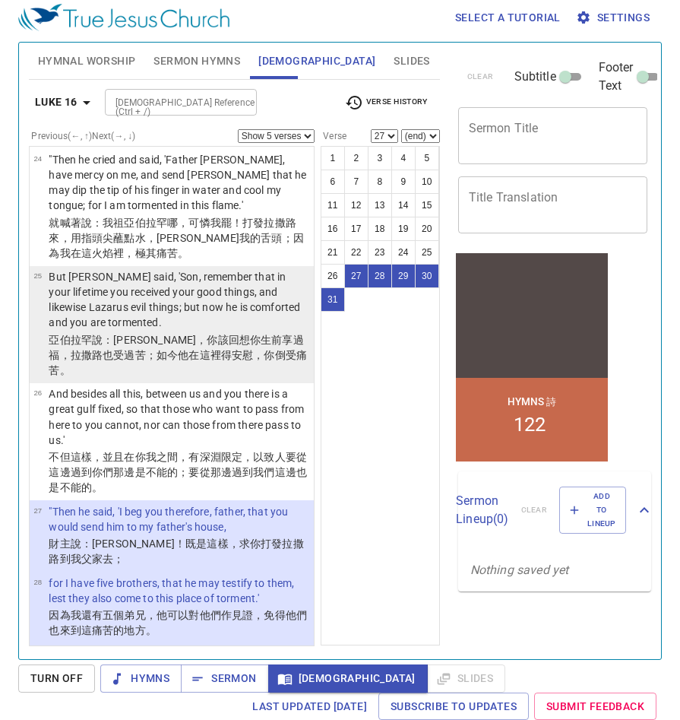
select select "1"
click at [238, 129] on select "Show 1 verse Show 2 verses Show 3 verses Show 4 verses Show 5 verses" at bounding box center [276, 136] width 77 height 14
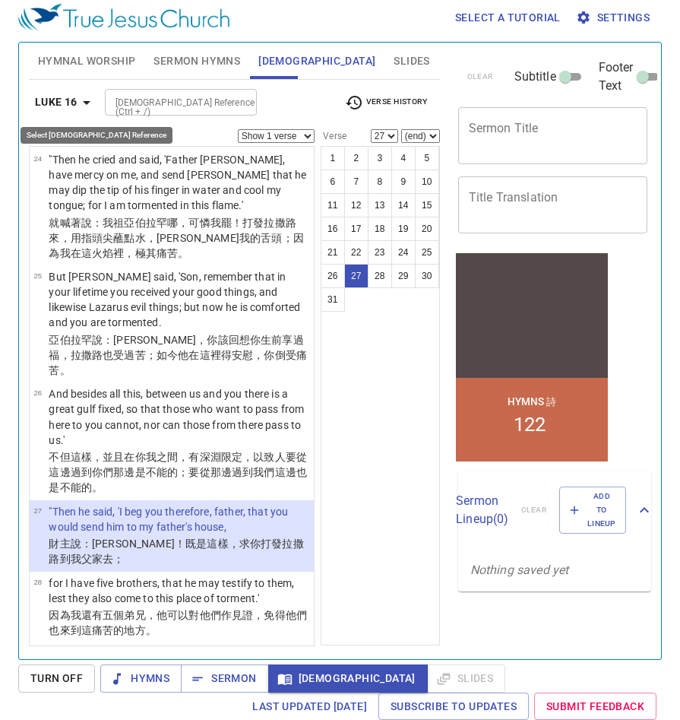
click at [74, 100] on b "Luke 16" at bounding box center [56, 102] width 43 height 19
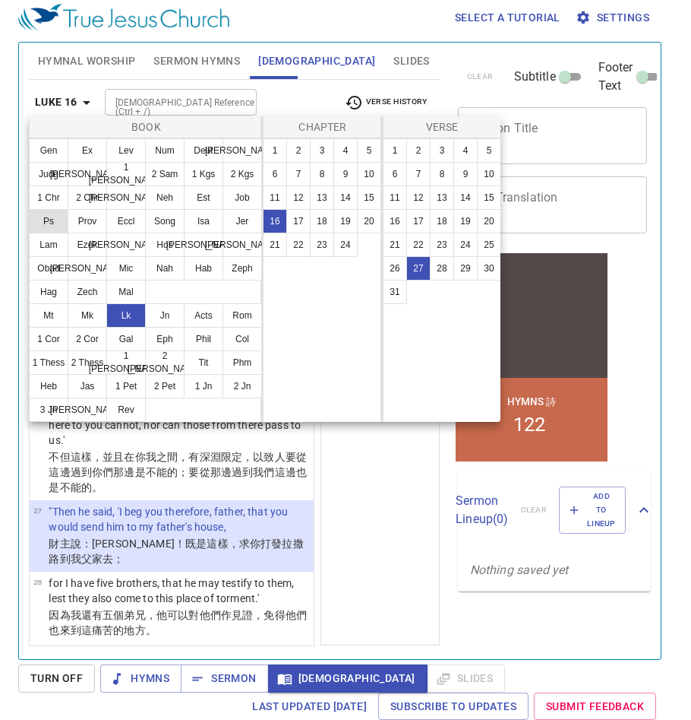
click at [49, 219] on button "Ps" at bounding box center [49, 221] width 40 height 24
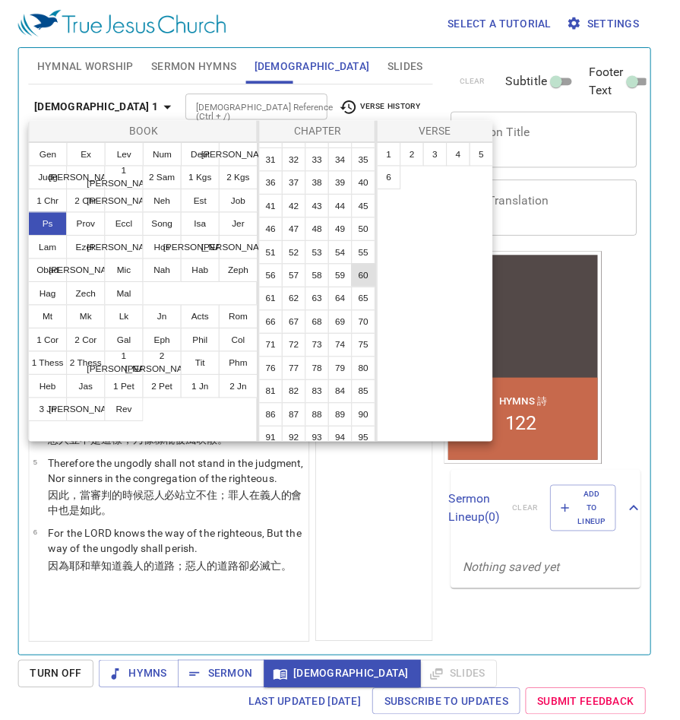
scroll to position [364, 0]
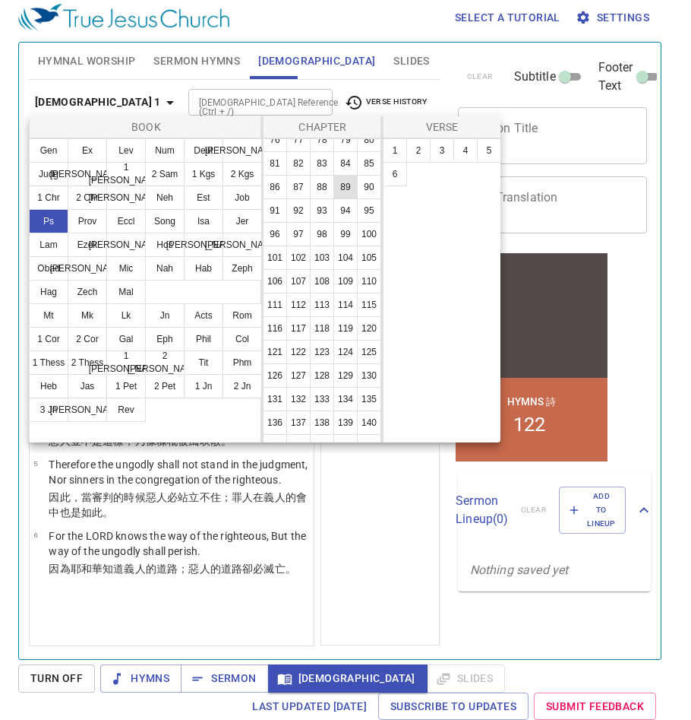
click at [334, 199] on button "89" at bounding box center [346, 187] width 24 height 24
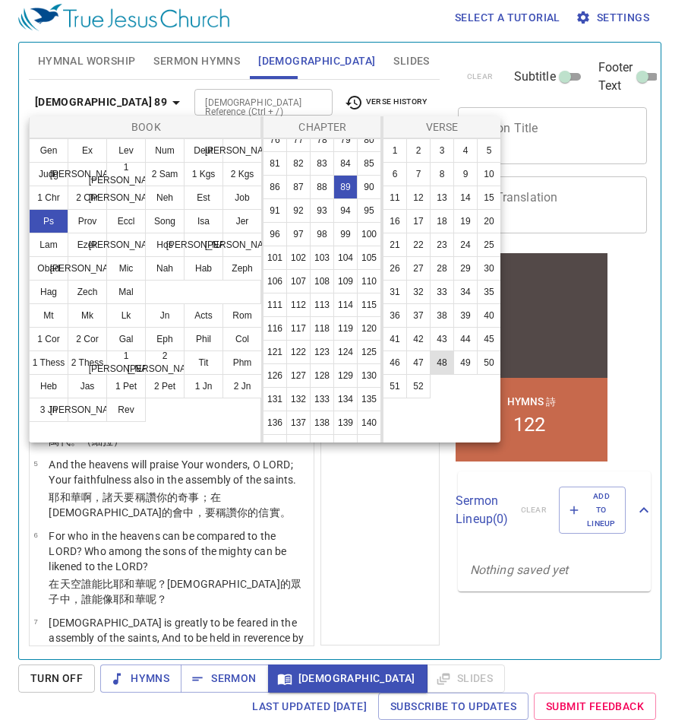
click at [442, 365] on button "48" at bounding box center [442, 362] width 24 height 24
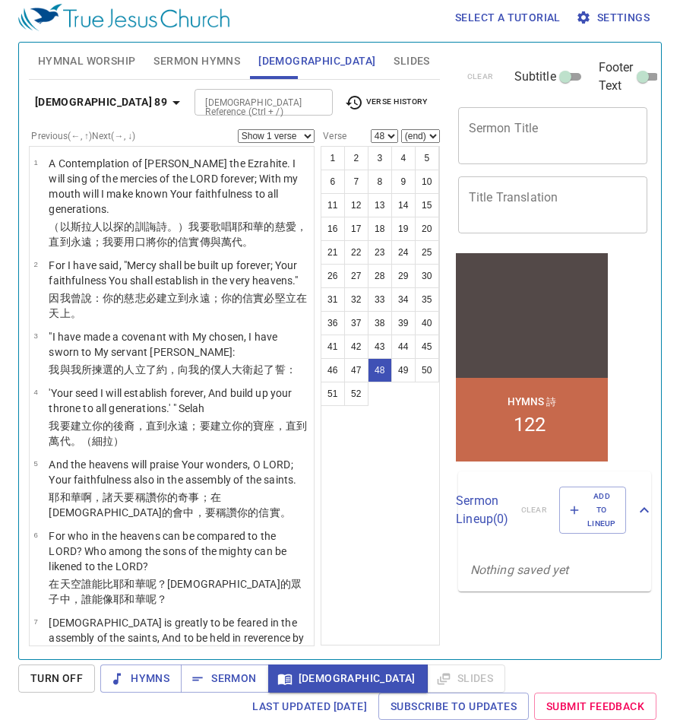
scroll to position [2892, 0]
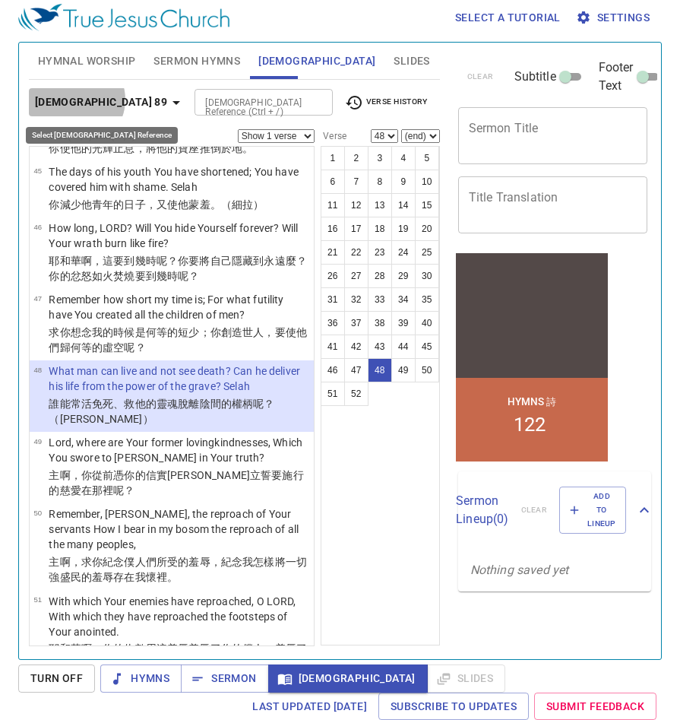
click at [75, 100] on b "[DEMOGRAPHIC_DATA] 89" at bounding box center [101, 102] width 132 height 19
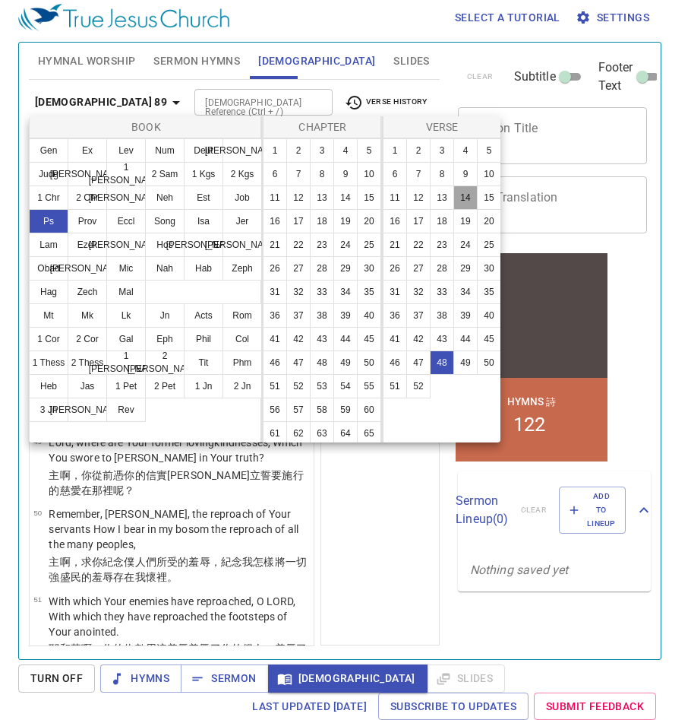
click at [468, 199] on button "14" at bounding box center [466, 197] width 24 height 24
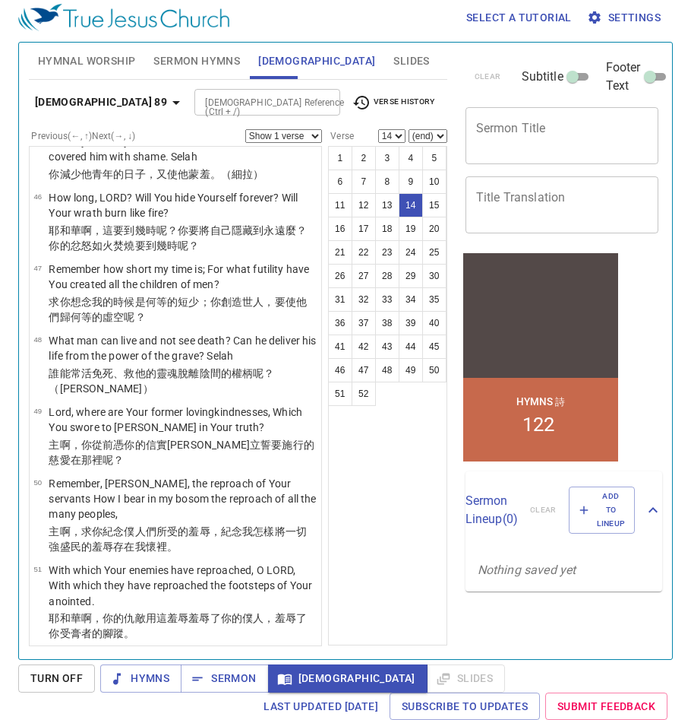
scroll to position [767, 0]
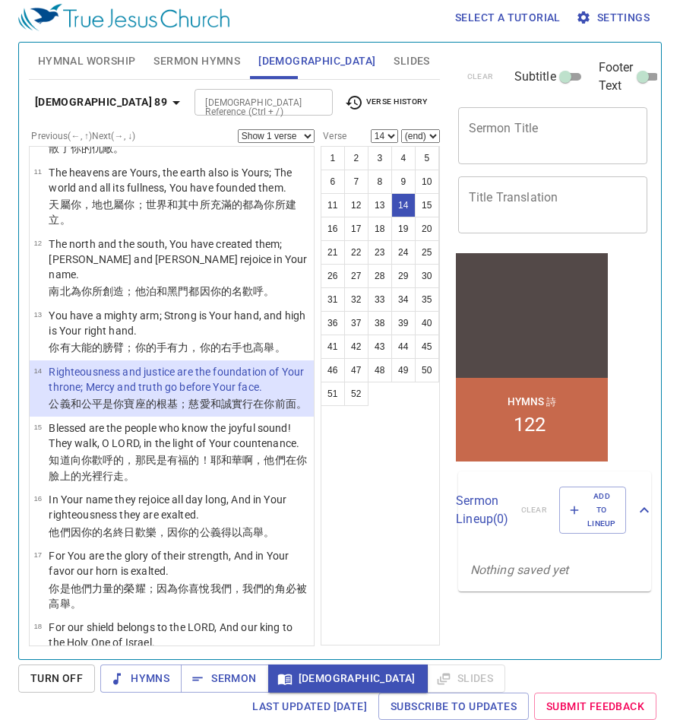
click at [65, 99] on b "[DEMOGRAPHIC_DATA] 89" at bounding box center [101, 102] width 132 height 19
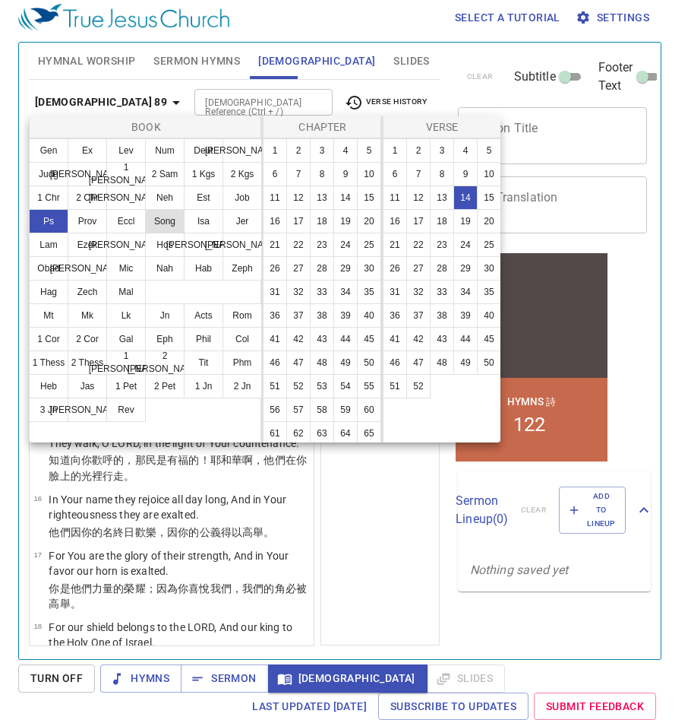
click at [122, 226] on button "Eccl" at bounding box center [126, 221] width 40 height 24
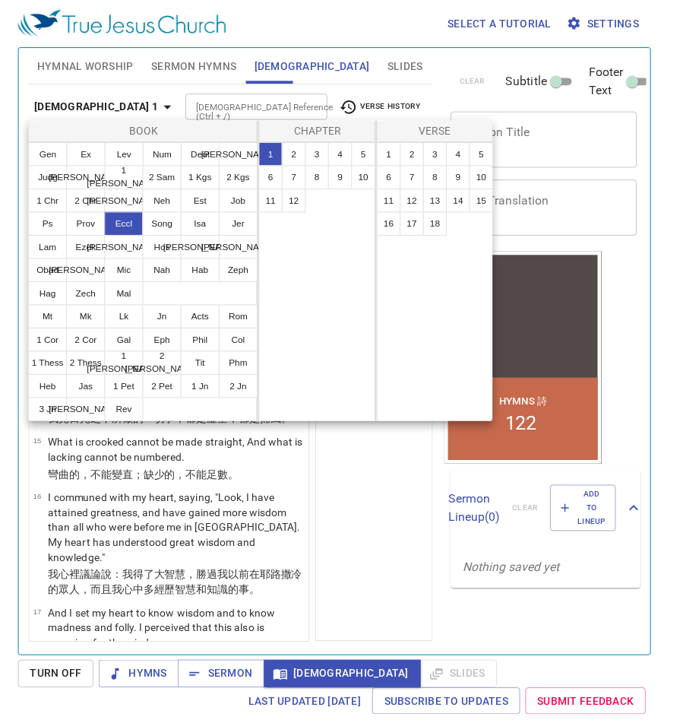
scroll to position [0, 0]
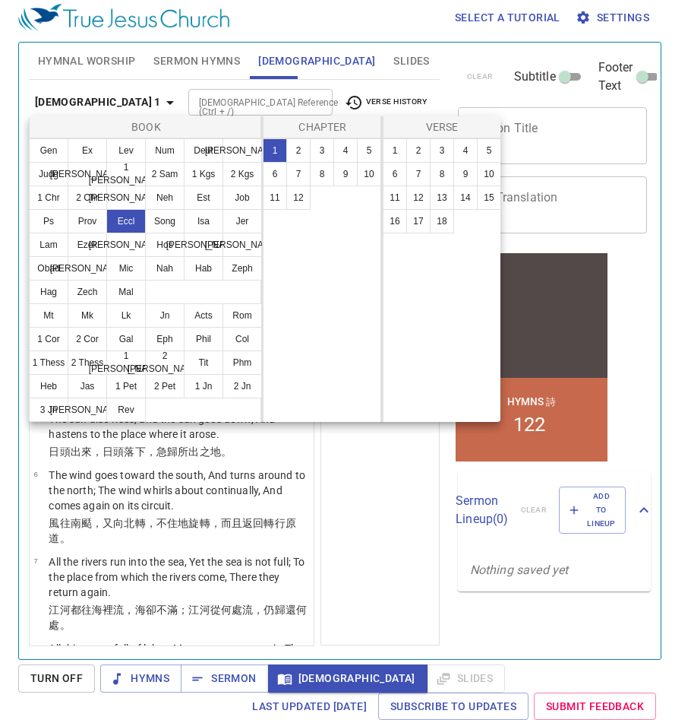
click at [301, 201] on button "12" at bounding box center [298, 197] width 24 height 24
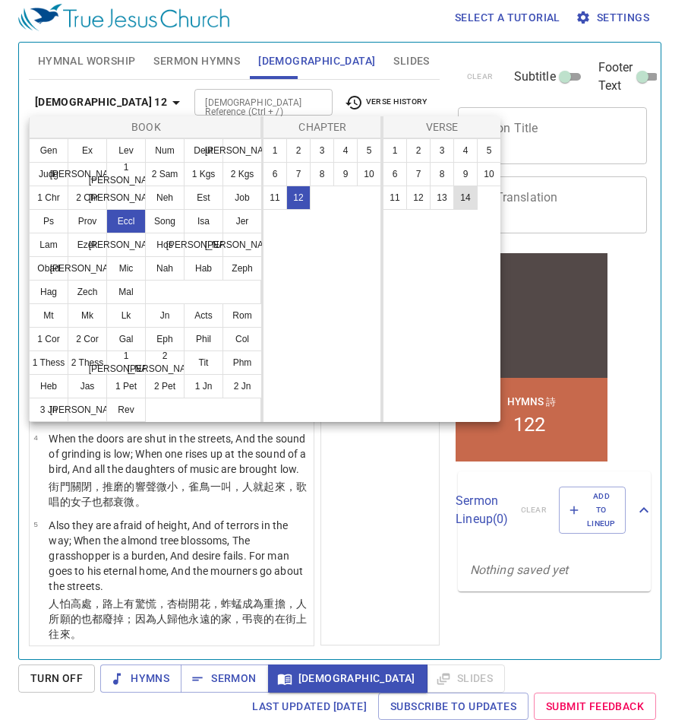
click at [467, 201] on button "14" at bounding box center [466, 197] width 24 height 24
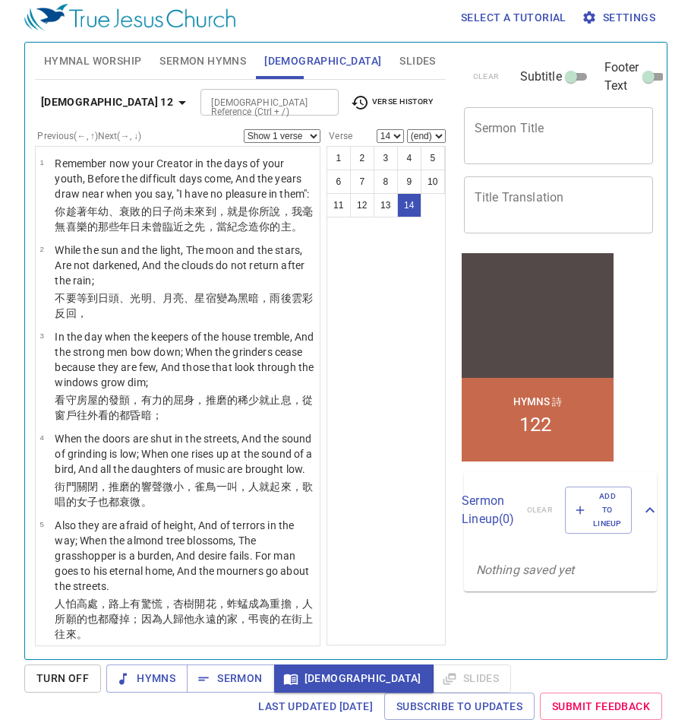
scroll to position [758, 0]
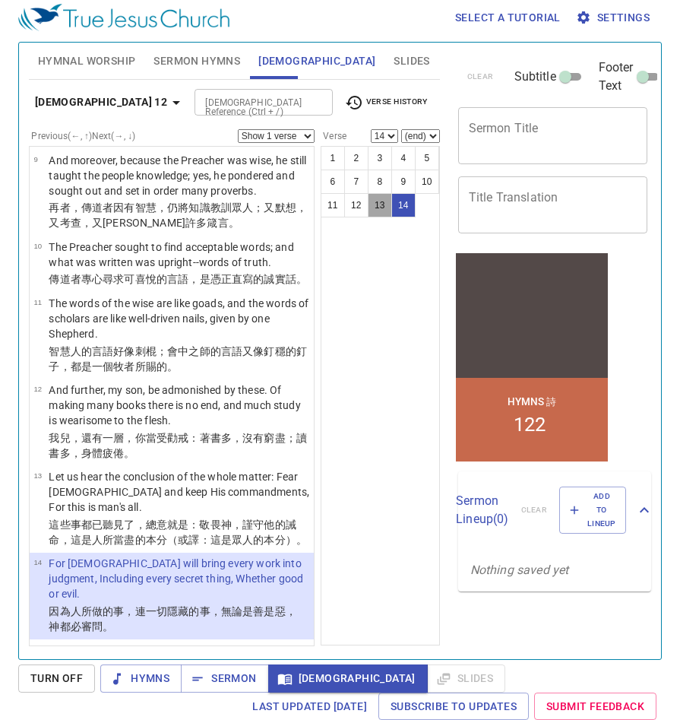
click at [379, 208] on button "13" at bounding box center [380, 205] width 24 height 24
select select "13"
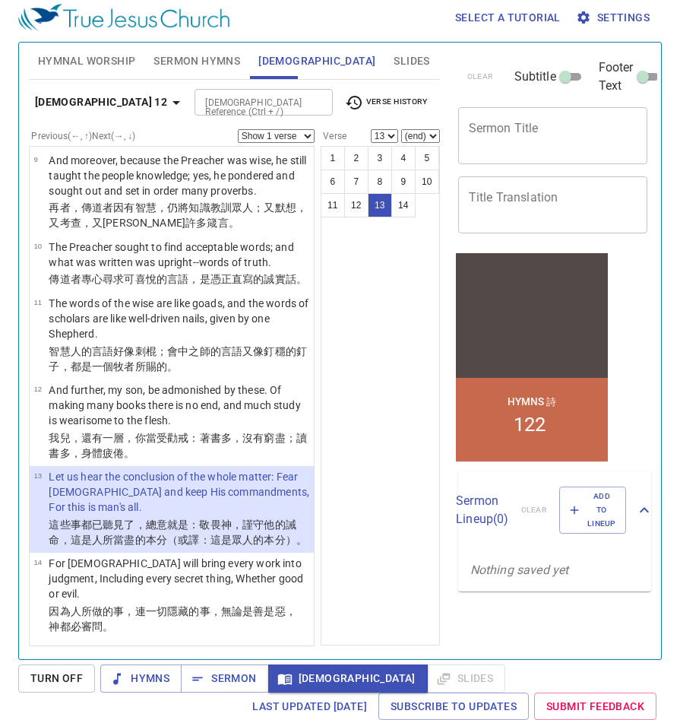
click at [290, 124] on div "[DEMOGRAPHIC_DATA] 12 [DEMOGRAPHIC_DATA] Reference (Ctrl + /) [DEMOGRAPHIC_DATA…" at bounding box center [234, 108] width 411 height 42
click at [292, 134] on select "Show 1 verse Show 2 verses Show 3 verses Show 4 verses Show 5 verses" at bounding box center [276, 136] width 77 height 14
click at [238, 129] on select "Show 1 verse Show 2 verses Show 3 verses Show 4 verses Show 5 verses" at bounding box center [276, 136] width 77 height 14
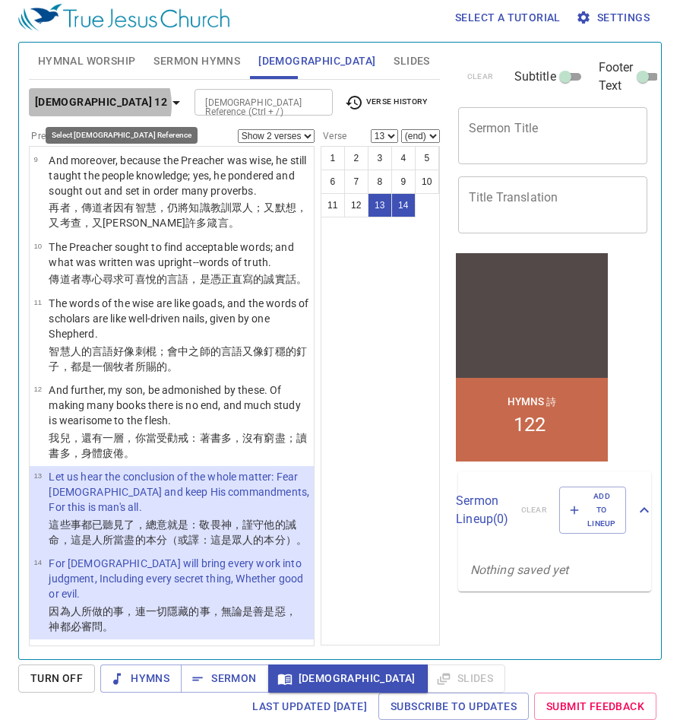
click at [99, 105] on b "[DEMOGRAPHIC_DATA] 12" at bounding box center [101, 102] width 132 height 19
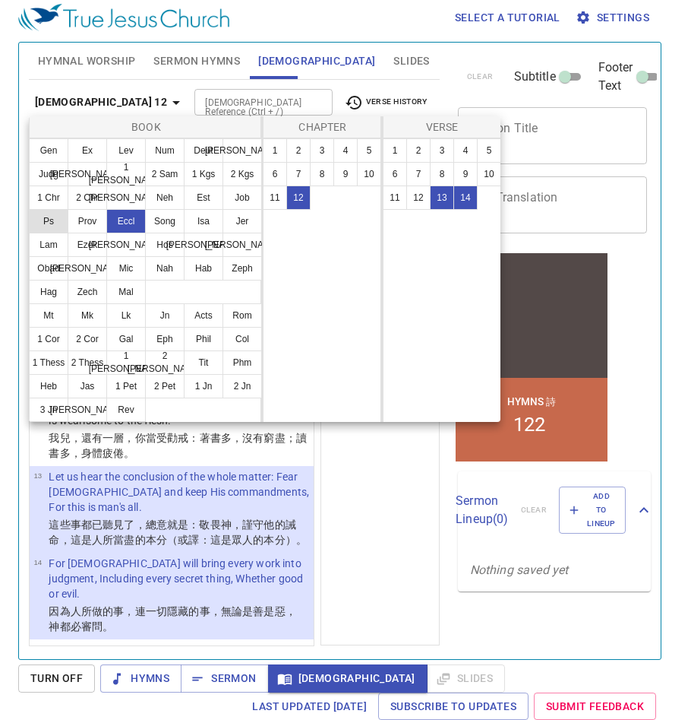
drag, startPoint x: 44, startPoint y: 221, endPoint x: 141, endPoint y: 213, distance: 96.9
click at [45, 221] on button "Ps" at bounding box center [49, 221] width 40 height 24
select select "1"
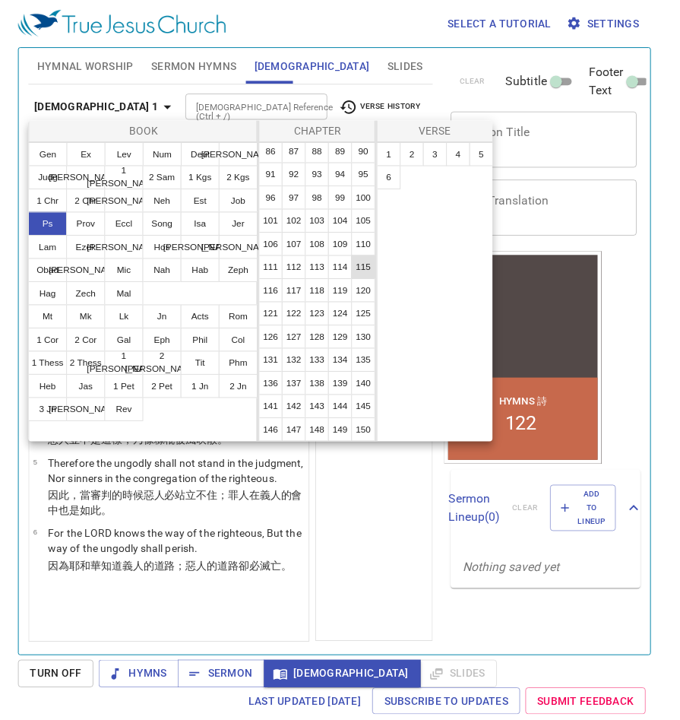
scroll to position [364, 0]
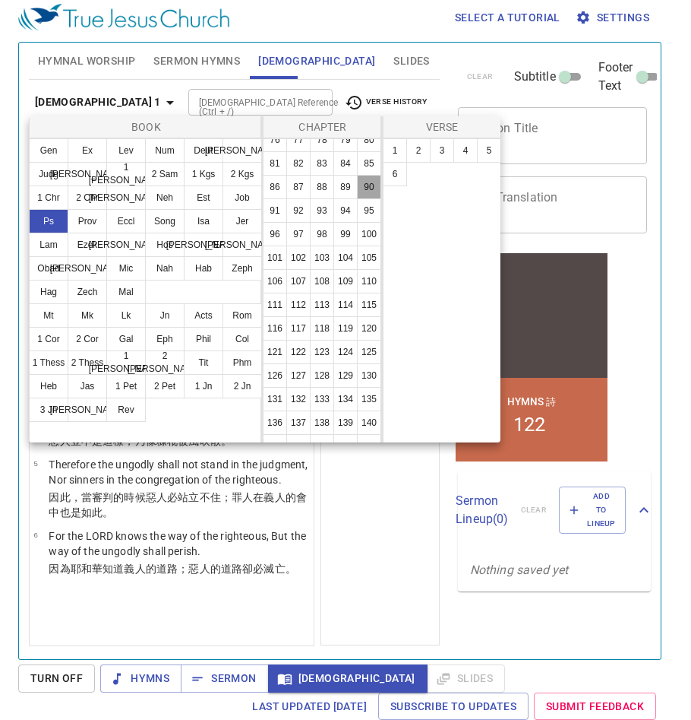
click at [357, 199] on button "90" at bounding box center [369, 187] width 24 height 24
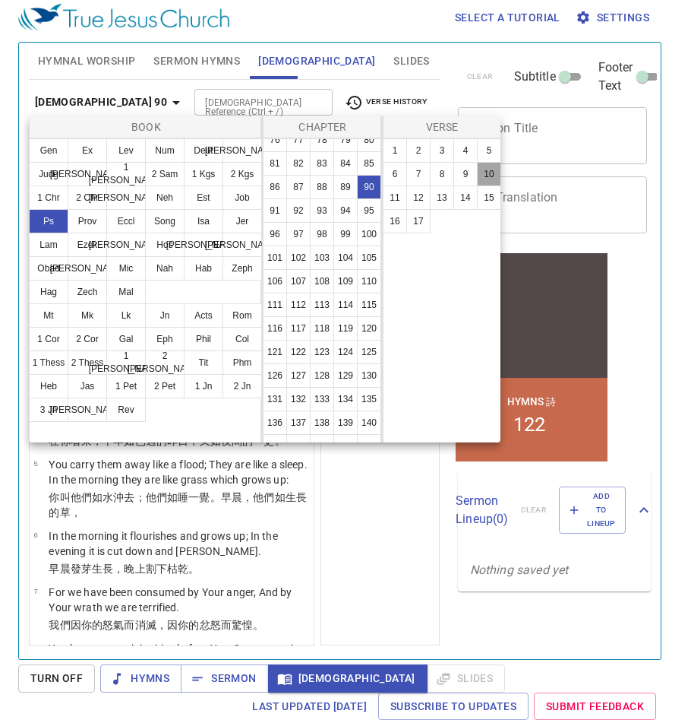
click at [491, 177] on button "10" at bounding box center [489, 174] width 24 height 24
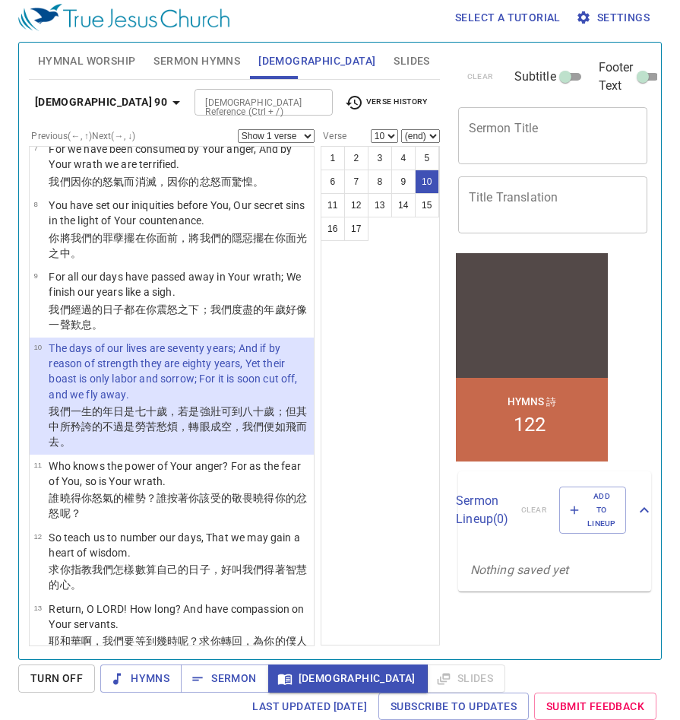
click at [354, 509] on div "1 2 3 4 5 6 7 8 9 10 11 12 13 14 15 16 17" at bounding box center [380, 395] width 119 height 499
click at [82, 101] on b "[DEMOGRAPHIC_DATA] 90" at bounding box center [101, 102] width 132 height 19
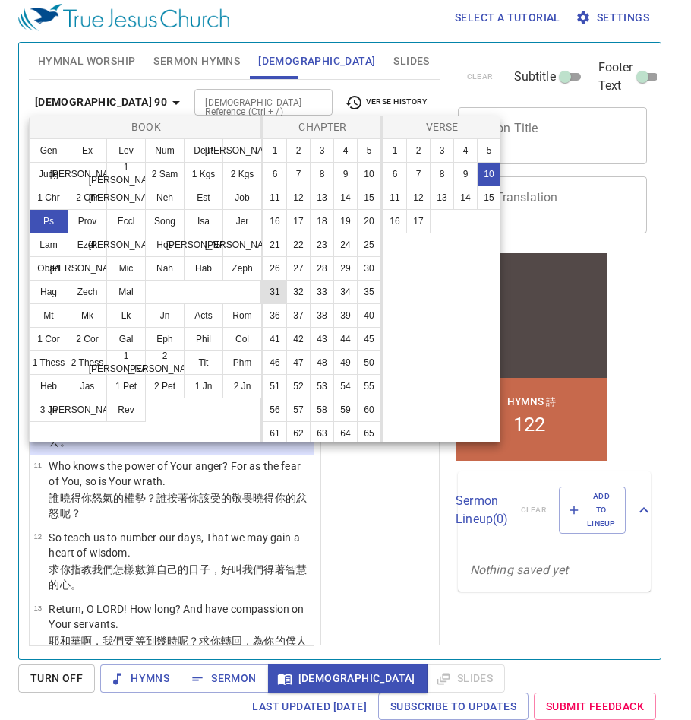
scroll to position [592, 0]
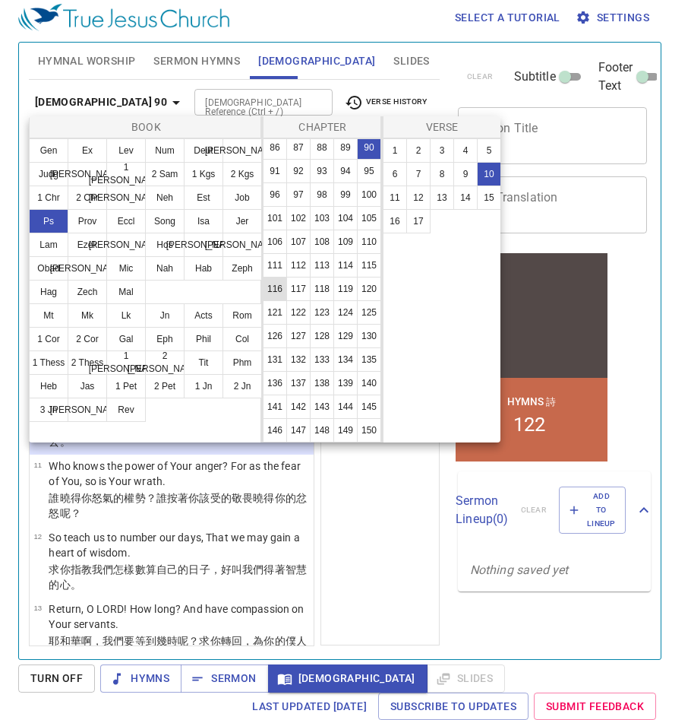
click at [287, 277] on button "116" at bounding box center [275, 289] width 24 height 24
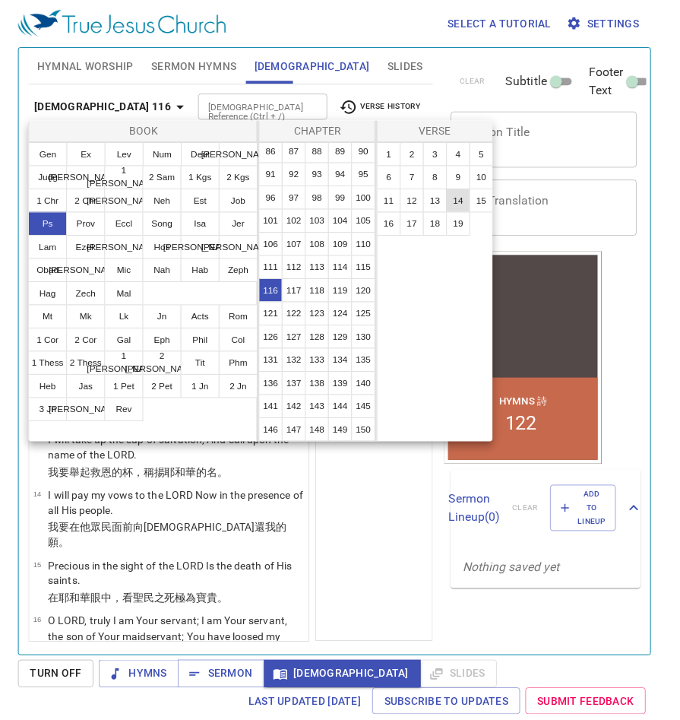
scroll to position [0, 0]
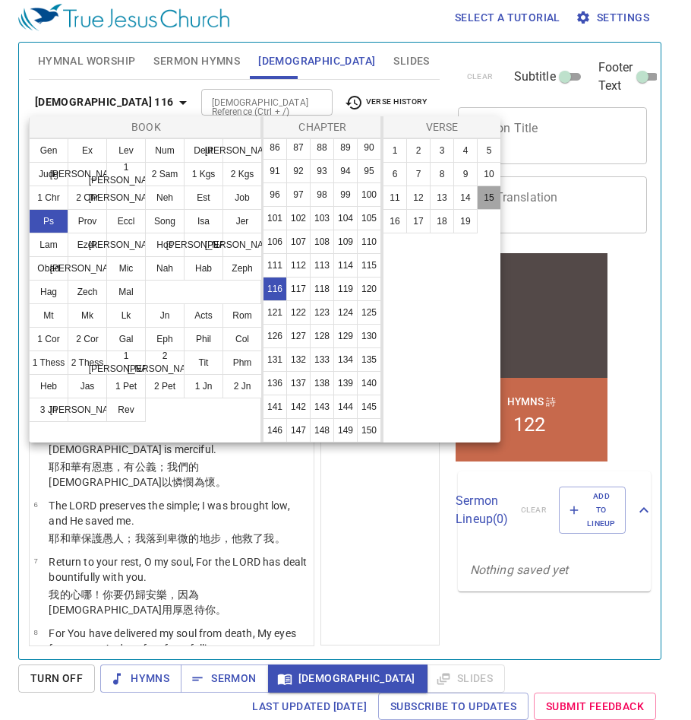
click at [492, 200] on button "15" at bounding box center [489, 197] width 24 height 24
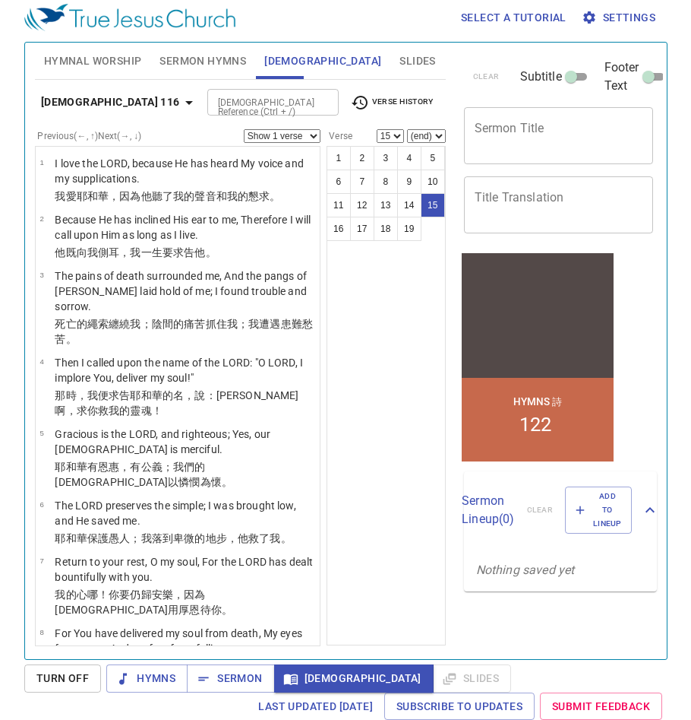
scroll to position [587, 0]
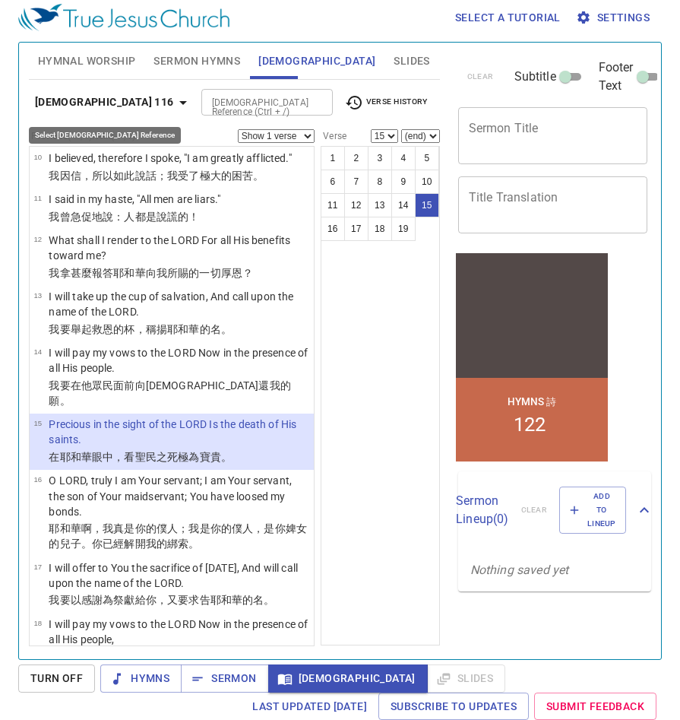
click at [68, 98] on b "[DEMOGRAPHIC_DATA] 116" at bounding box center [104, 102] width 139 height 19
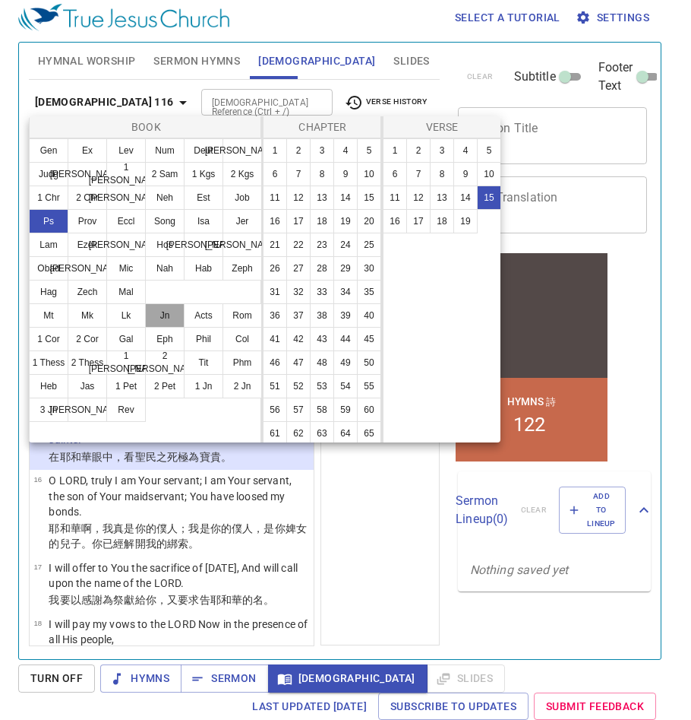
click at [169, 315] on button "Jn" at bounding box center [165, 315] width 40 height 24
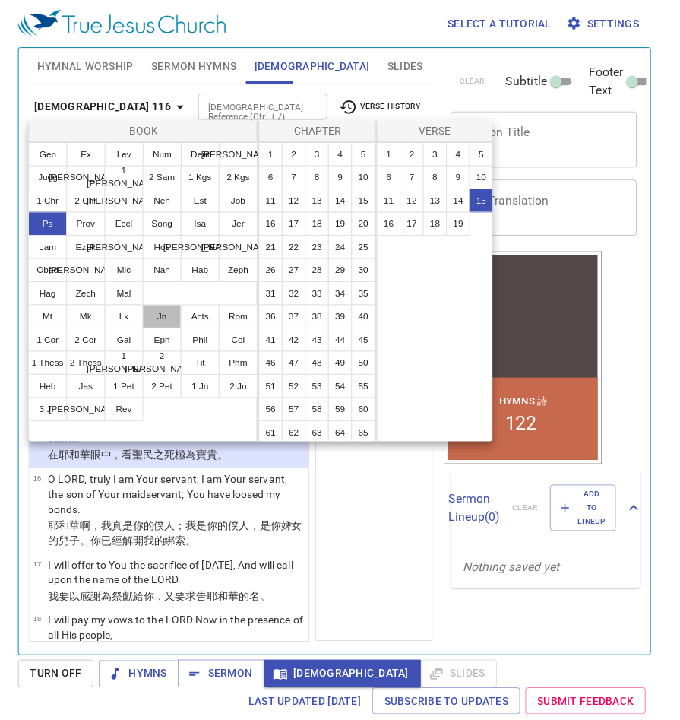
scroll to position [0, 0]
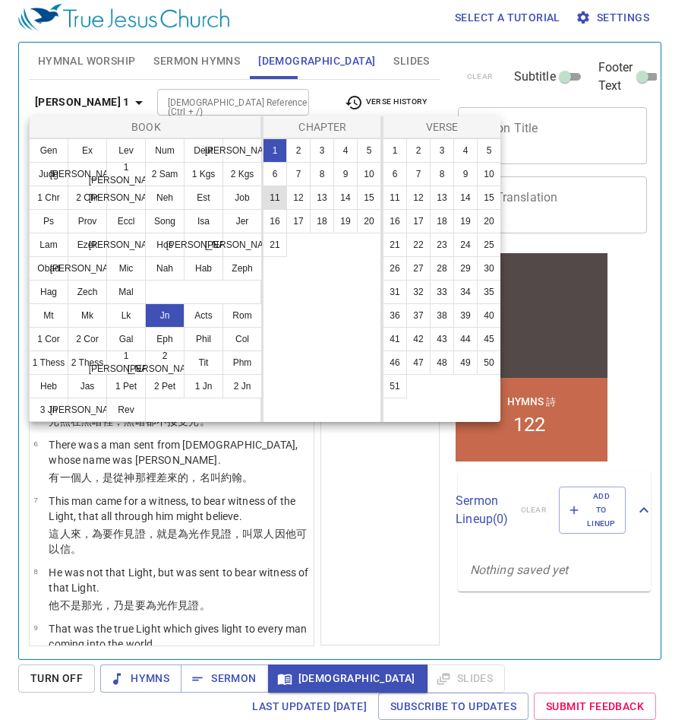
click at [281, 195] on button "11" at bounding box center [275, 197] width 24 height 24
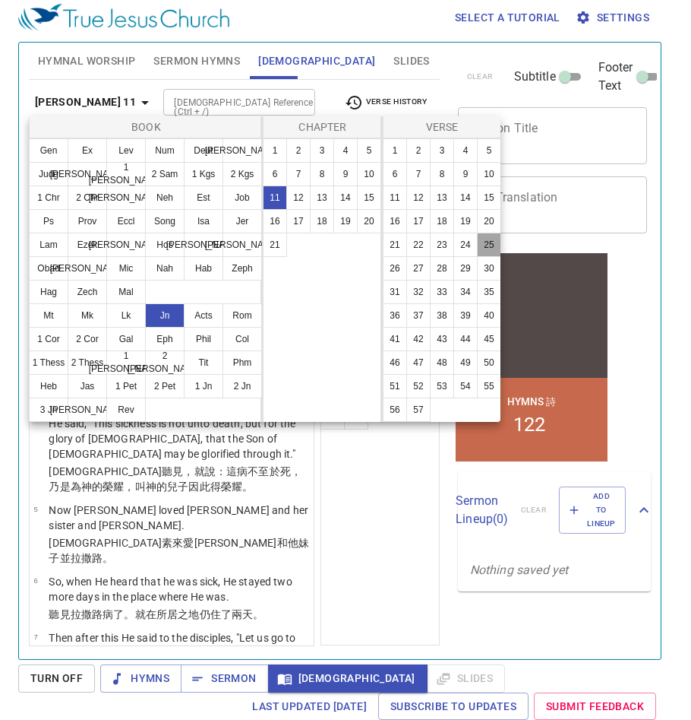
click at [488, 250] on button "25" at bounding box center [489, 245] width 24 height 24
select select "25"
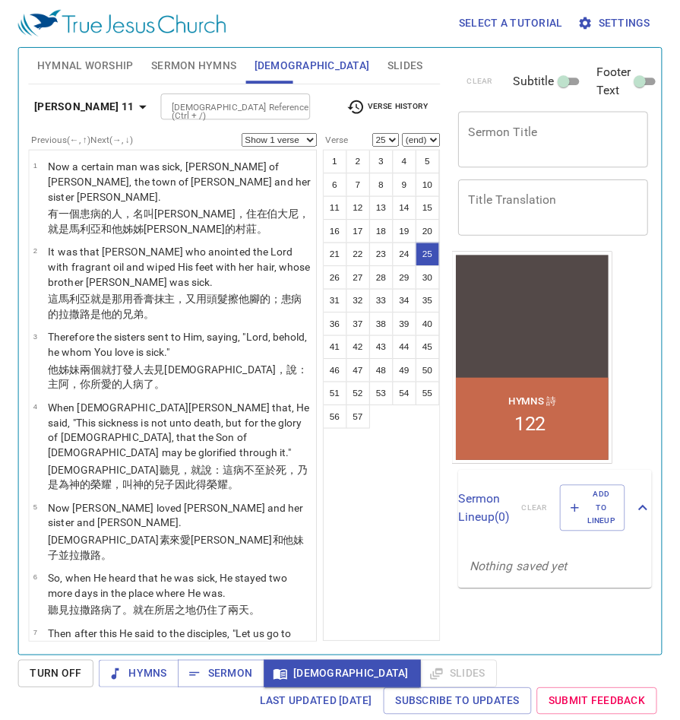
scroll to position [1485, 0]
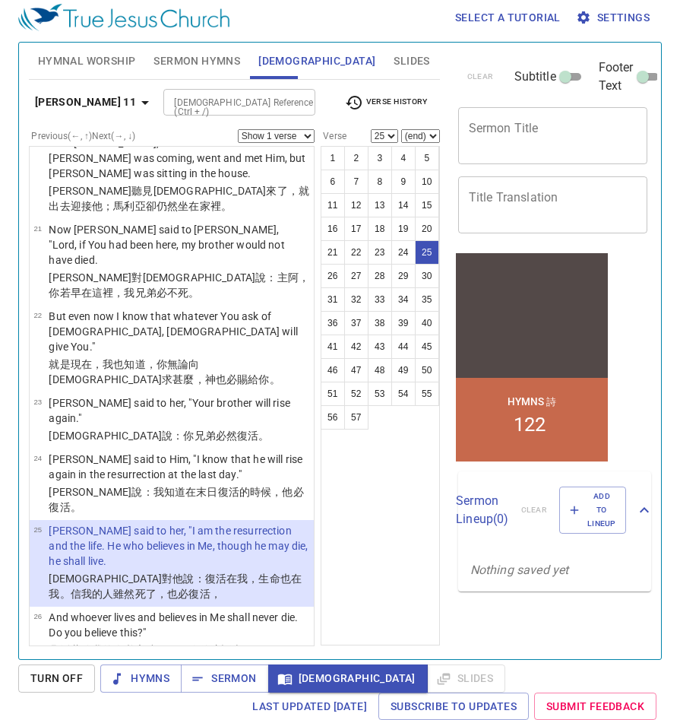
click at [285, 138] on select "Show 1 verse Show 2 verses Show 3 verses Show 4 verses Show 5 verses" at bounding box center [276, 136] width 77 height 14
select select "2"
click at [238, 129] on select "Show 1 verse Show 2 verses Show 3 verses Show 4 verses Show 5 verses" at bounding box center [276, 136] width 77 height 14
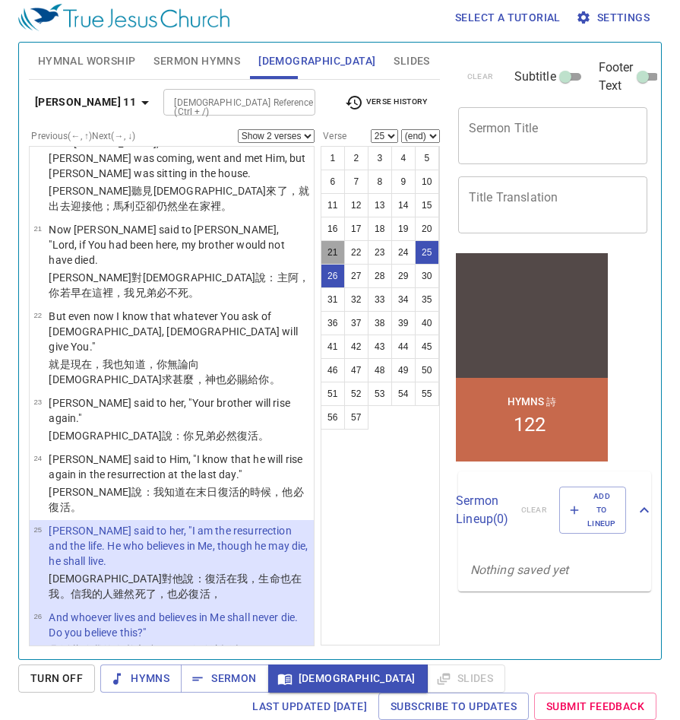
click at [334, 248] on button "21" at bounding box center [333, 252] width 24 height 24
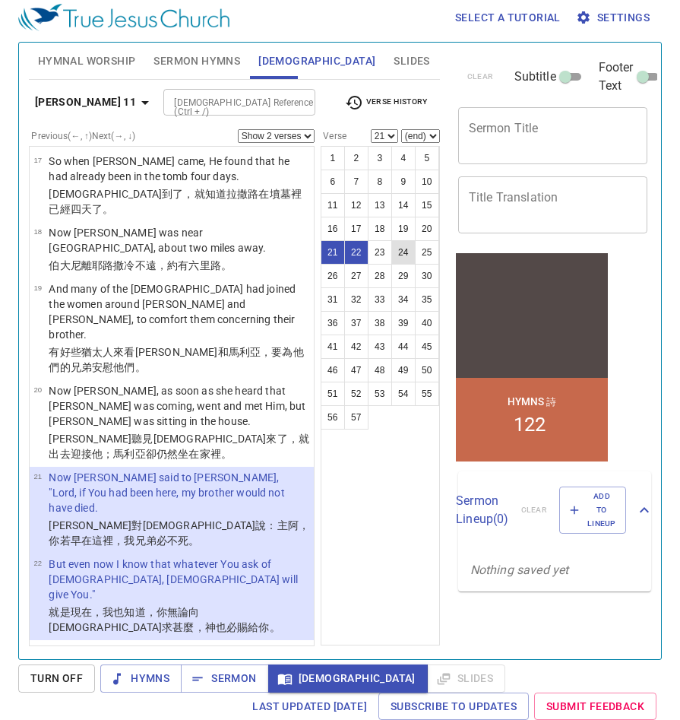
click at [407, 254] on button "24" at bounding box center [403, 252] width 24 height 24
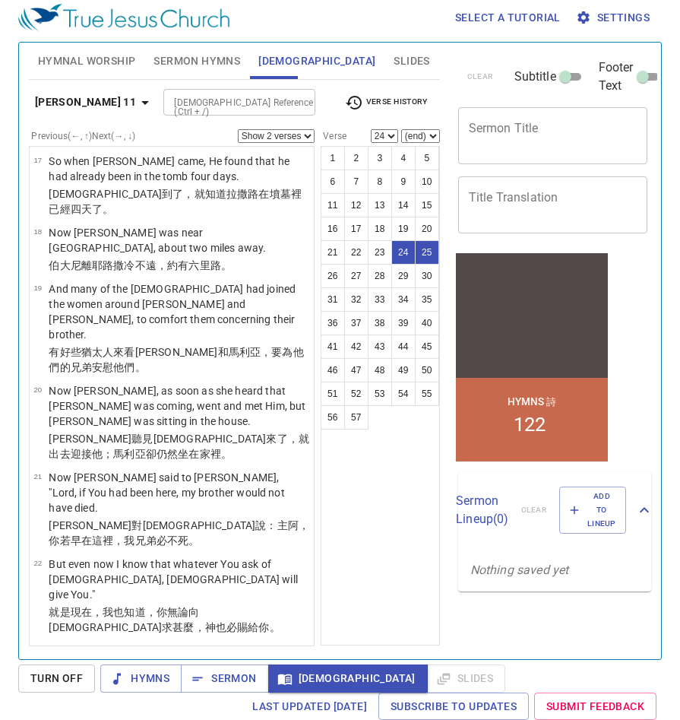
click at [425, 255] on button "25" at bounding box center [427, 252] width 24 height 24
select select "25"
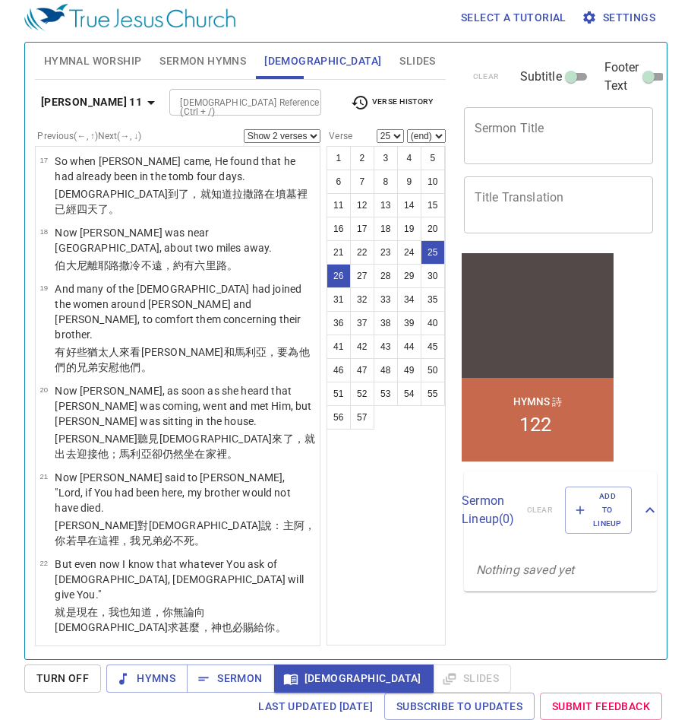
scroll to position [1485, 0]
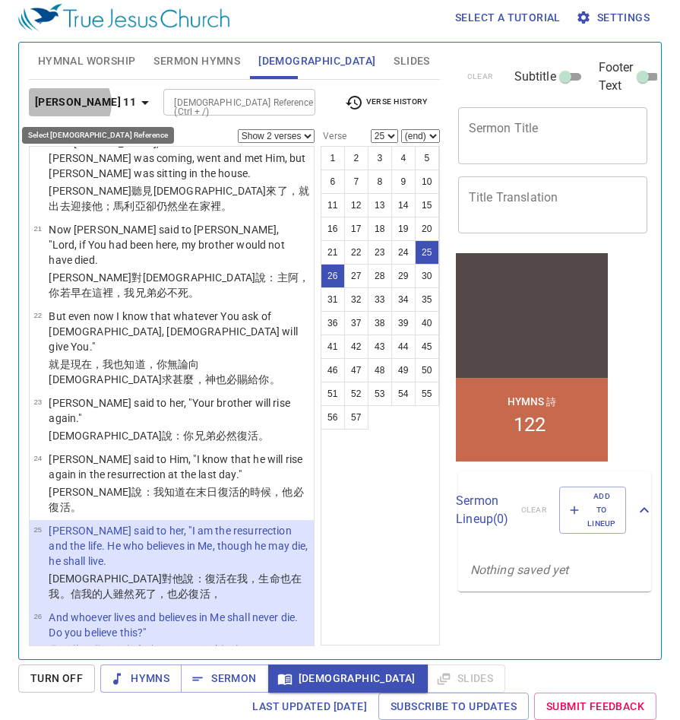
click at [68, 103] on b "[PERSON_NAME] 11" at bounding box center [85, 102] width 101 height 19
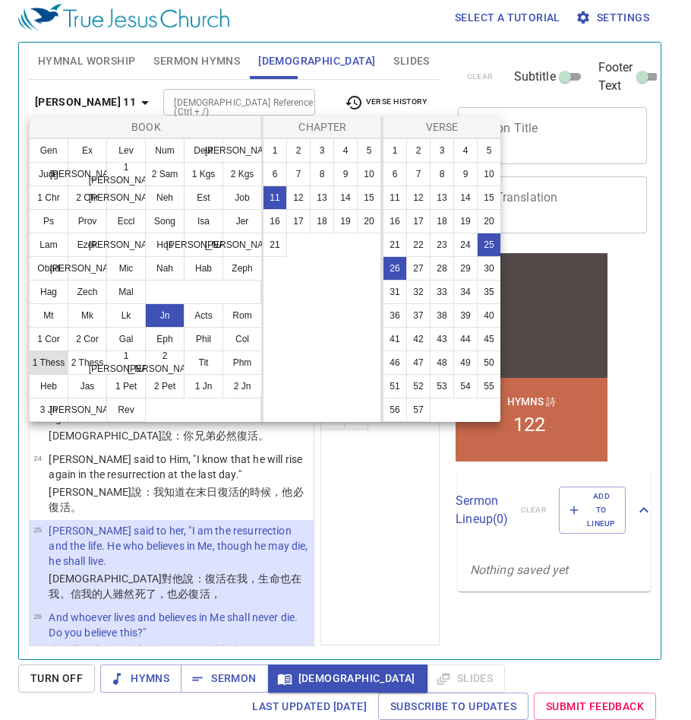
click at [48, 362] on button "1 Thess" at bounding box center [49, 362] width 40 height 24
select select "1"
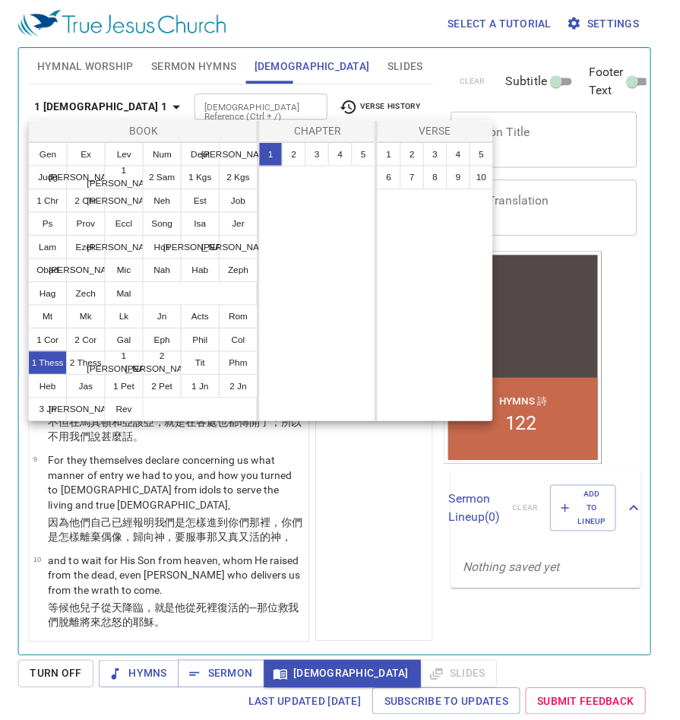
scroll to position [0, 0]
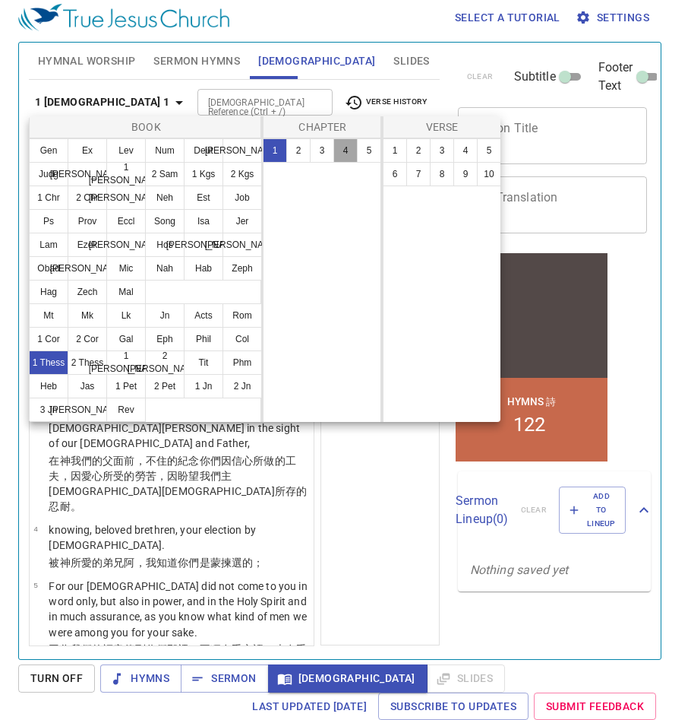
click at [351, 154] on button "4" at bounding box center [346, 150] width 24 height 24
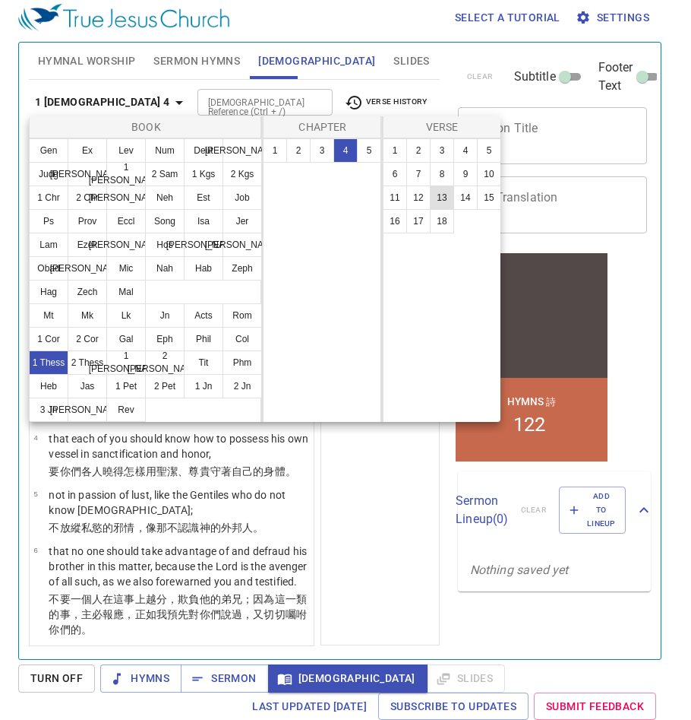
click at [442, 198] on button "13" at bounding box center [442, 197] width 24 height 24
select select "13"
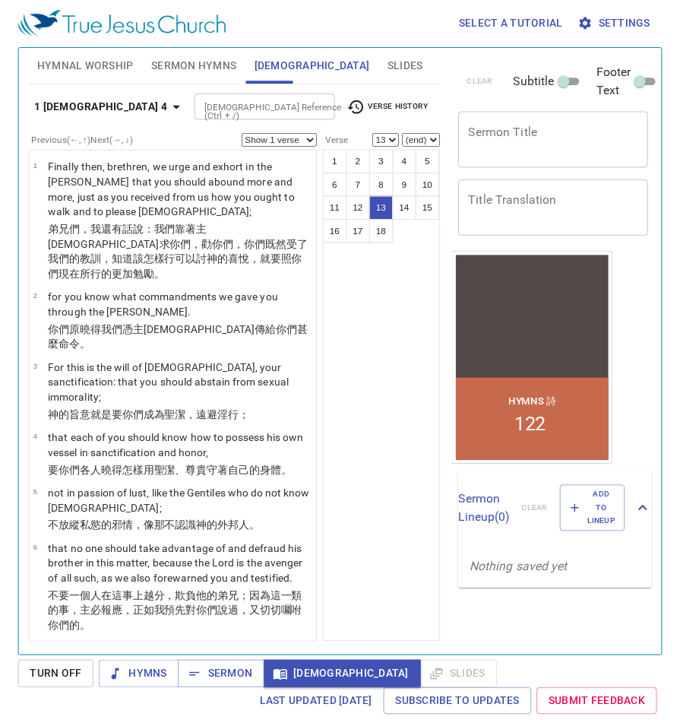
scroll to position [733, 0]
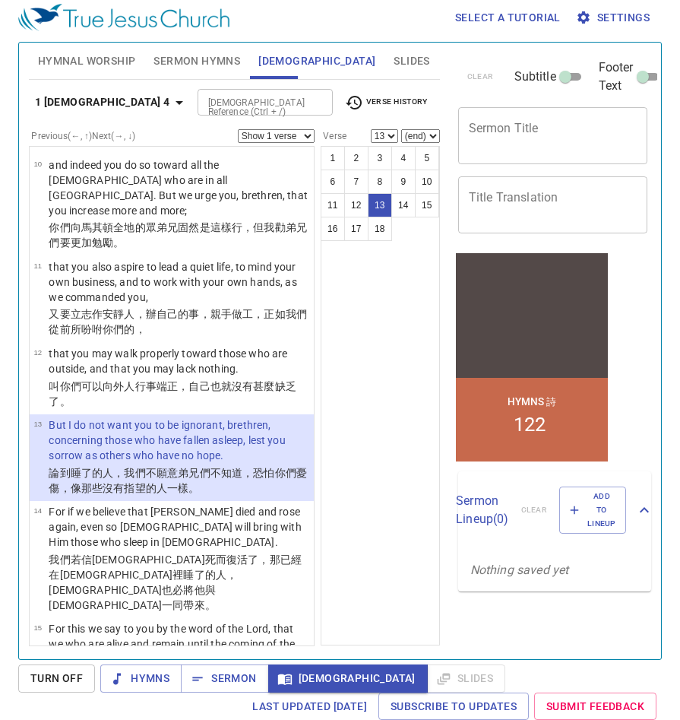
click at [307, 135] on select "Show 1 verse Show 2 verses Show 3 verses Show 4 verses Show 5 verses" at bounding box center [276, 136] width 77 height 14
click at [238, 129] on select "Show 1 verse Show 2 verses Show 3 verses Show 4 verses Show 5 verses" at bounding box center [276, 136] width 77 height 14
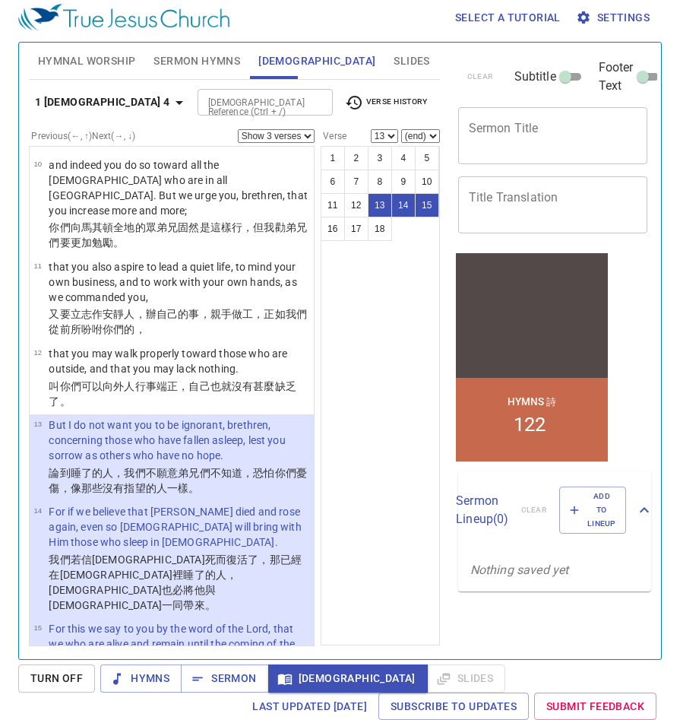
scroll to position [961, 0]
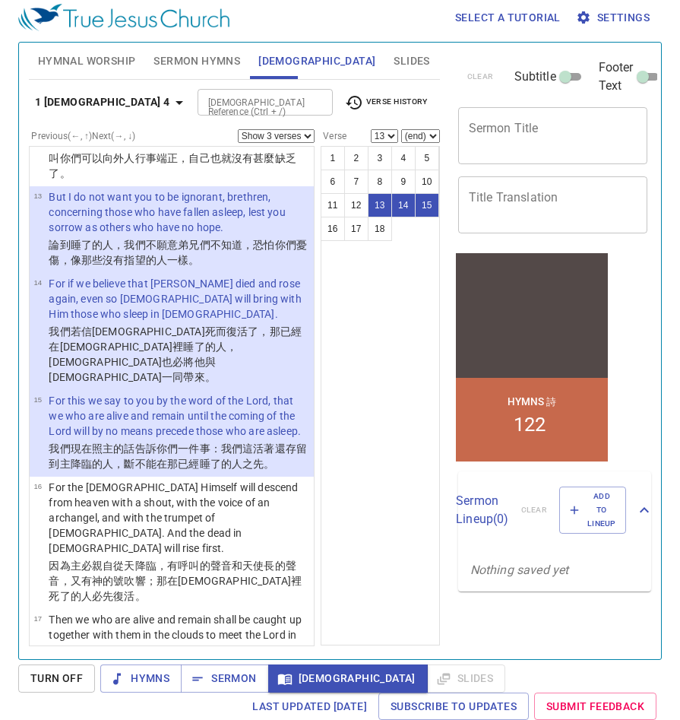
click at [300, 134] on select "Show 1 verse Show 2 verses Show 3 verses Show 4 verses Show 5 verses" at bounding box center [276, 136] width 77 height 14
click at [238, 129] on select "Show 1 verse Show 2 verses Show 3 verses Show 4 verses Show 5 verses" at bounding box center [276, 136] width 77 height 14
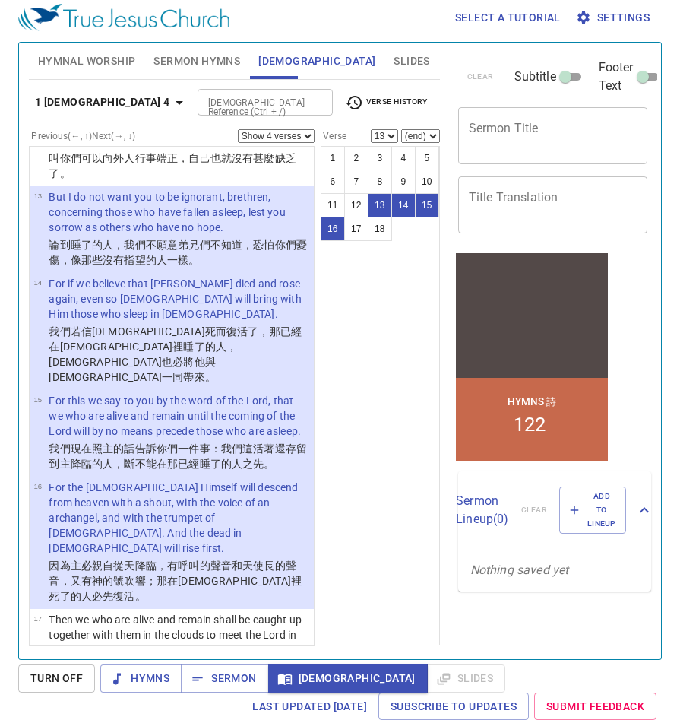
click at [282, 131] on select "Show 1 verse Show 2 verses Show 3 verses Show 4 verses Show 5 verses" at bounding box center [276, 136] width 77 height 14
select select "5"
click at [238, 129] on select "Show 1 verse Show 2 verses Show 3 verses Show 4 verses Show 5 verses" at bounding box center [276, 136] width 77 height 14
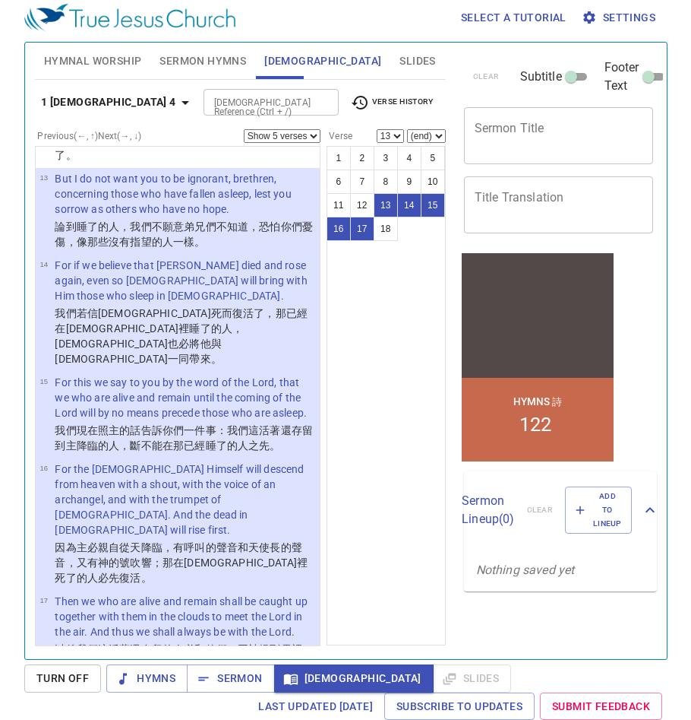
scroll to position [998, 0]
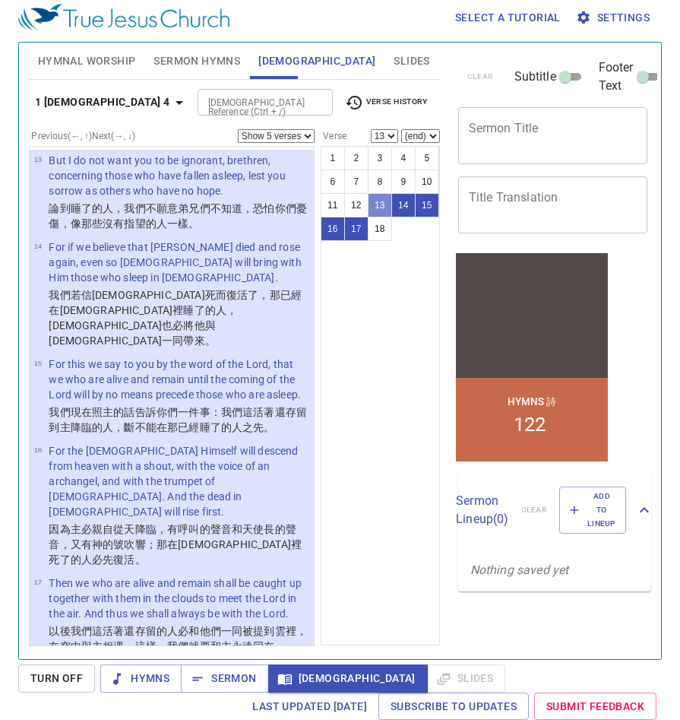
click at [382, 207] on button "13" at bounding box center [380, 205] width 24 height 24
click at [400, 208] on button "14" at bounding box center [403, 205] width 24 height 24
select select "14"
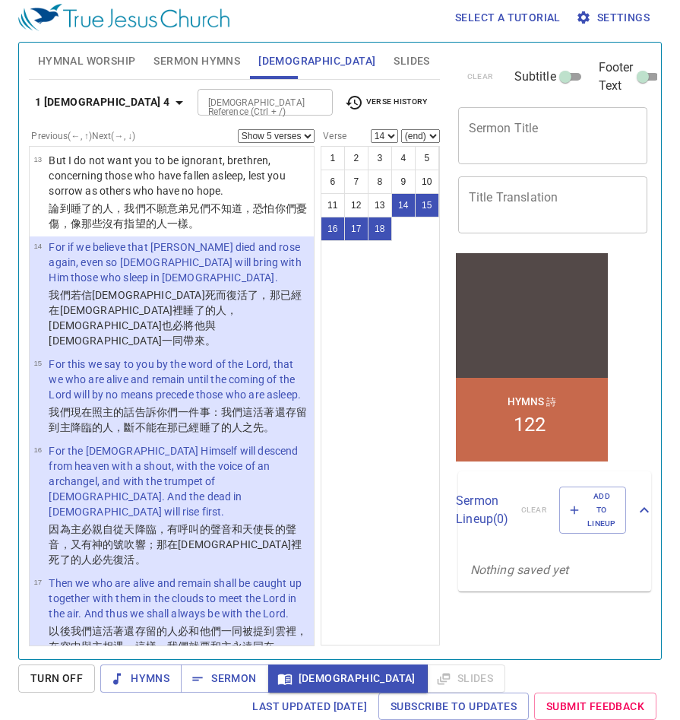
click at [357, 352] on div "1 2 3 4 5 6 7 8 9 10 11 12 13 14 15 16 17 18" at bounding box center [380, 395] width 119 height 499
click at [291, 134] on select "Show 1 verse Show 2 verses Show 3 verses Show 4 verses Show 5 verses" at bounding box center [276, 136] width 77 height 14
select select "1"
click at [238, 129] on select "Show 1 verse Show 2 verses Show 3 verses Show 4 verses Show 5 verses" at bounding box center [276, 136] width 77 height 14
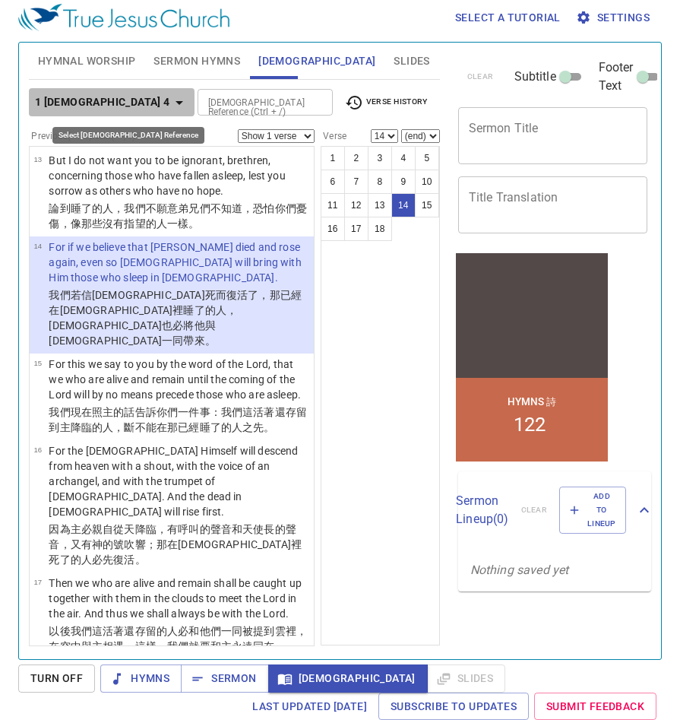
click at [129, 106] on b "1 [DEMOGRAPHIC_DATA] 4" at bounding box center [102, 102] width 135 height 19
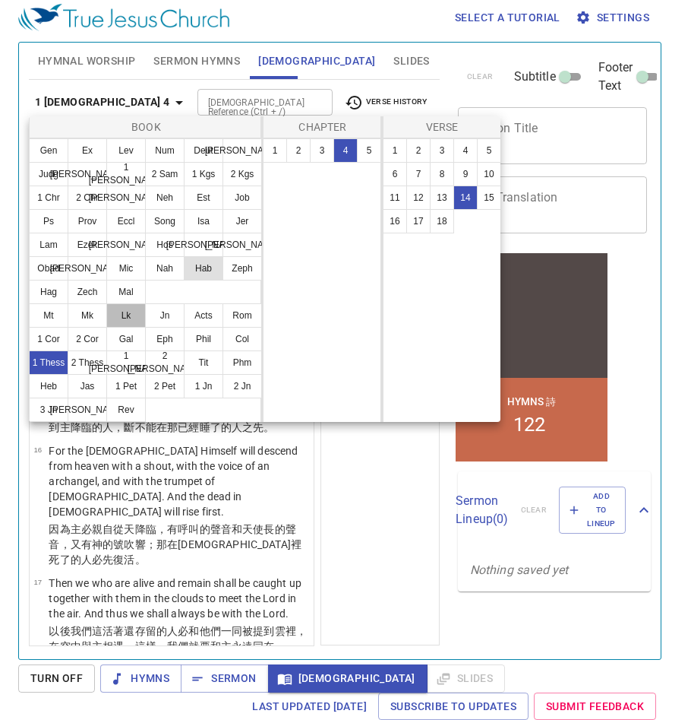
drag, startPoint x: 129, startPoint y: 318, endPoint x: 209, endPoint y: 280, distance: 88.7
click at [129, 318] on button "Lk" at bounding box center [126, 315] width 40 height 24
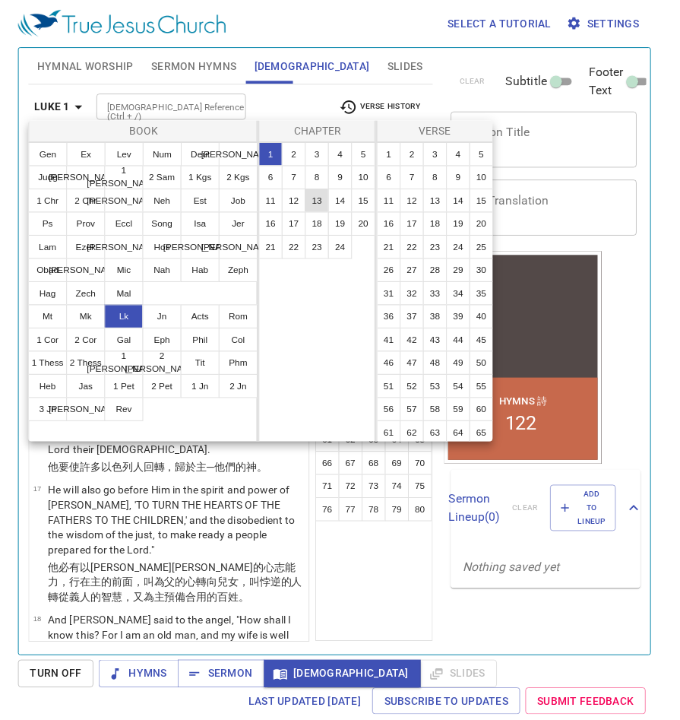
scroll to position [0, 0]
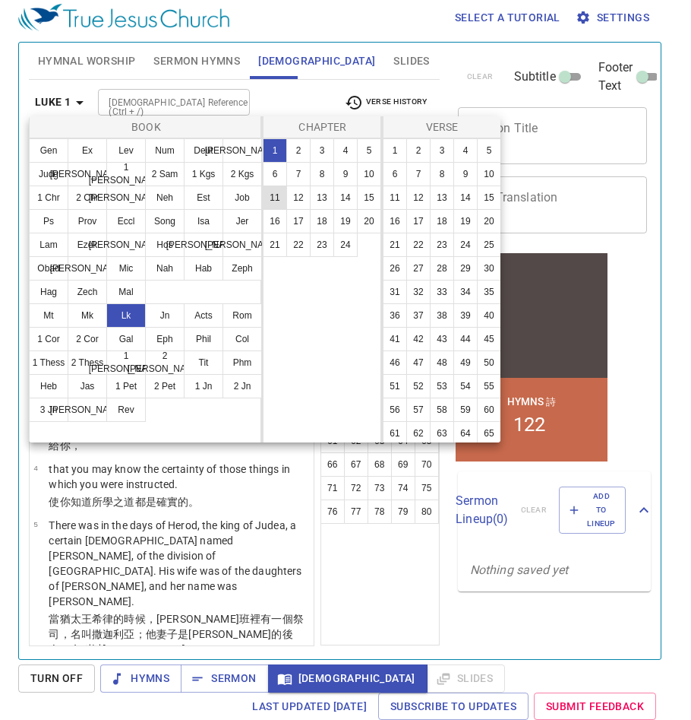
click at [276, 198] on button "11" at bounding box center [275, 197] width 24 height 24
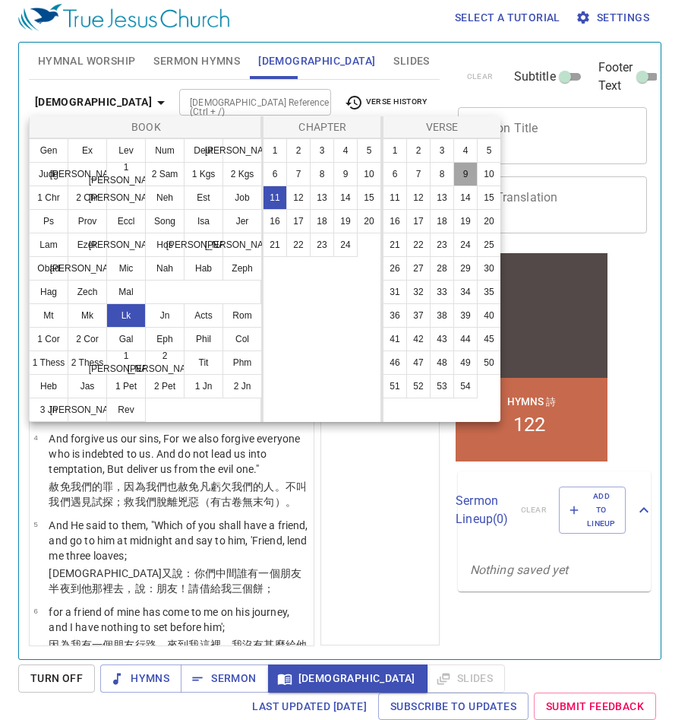
click at [454, 186] on button "9" at bounding box center [466, 174] width 24 height 24
select select "9"
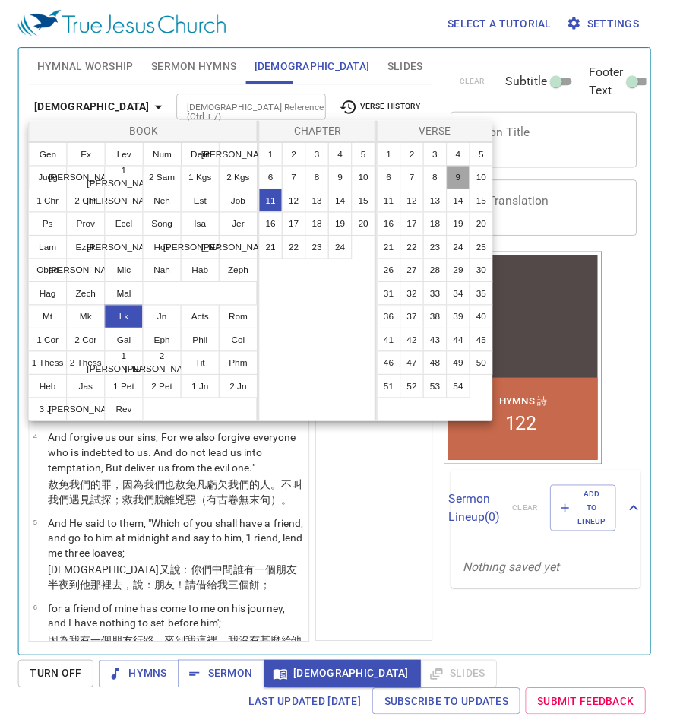
scroll to position [508, 0]
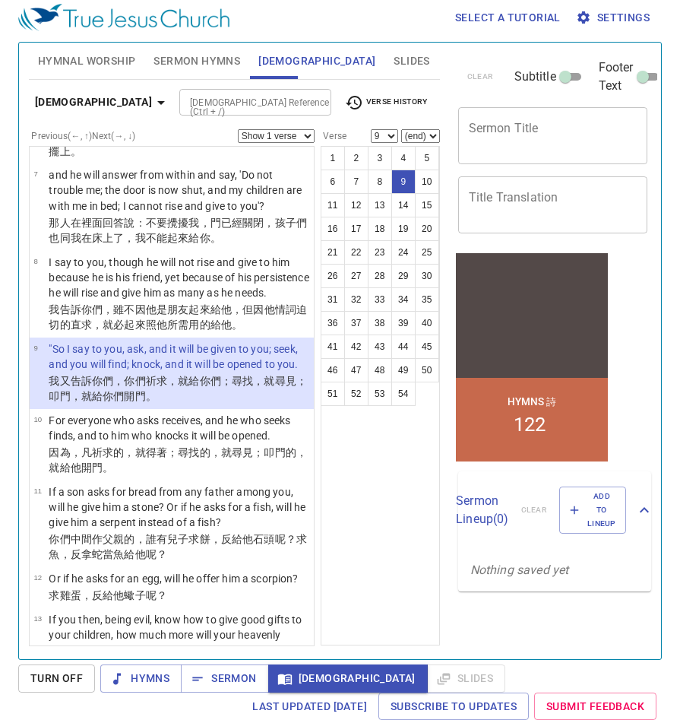
click at [293, 131] on select "Show 1 verse Show 2 verses Show 3 verses Show 4 verses Show 5 verses" at bounding box center [276, 136] width 77 height 14
select select "2"
click at [238, 129] on select "Show 1 verse Show 2 verses Show 3 verses Show 4 verses Show 5 verses" at bounding box center [276, 136] width 77 height 14
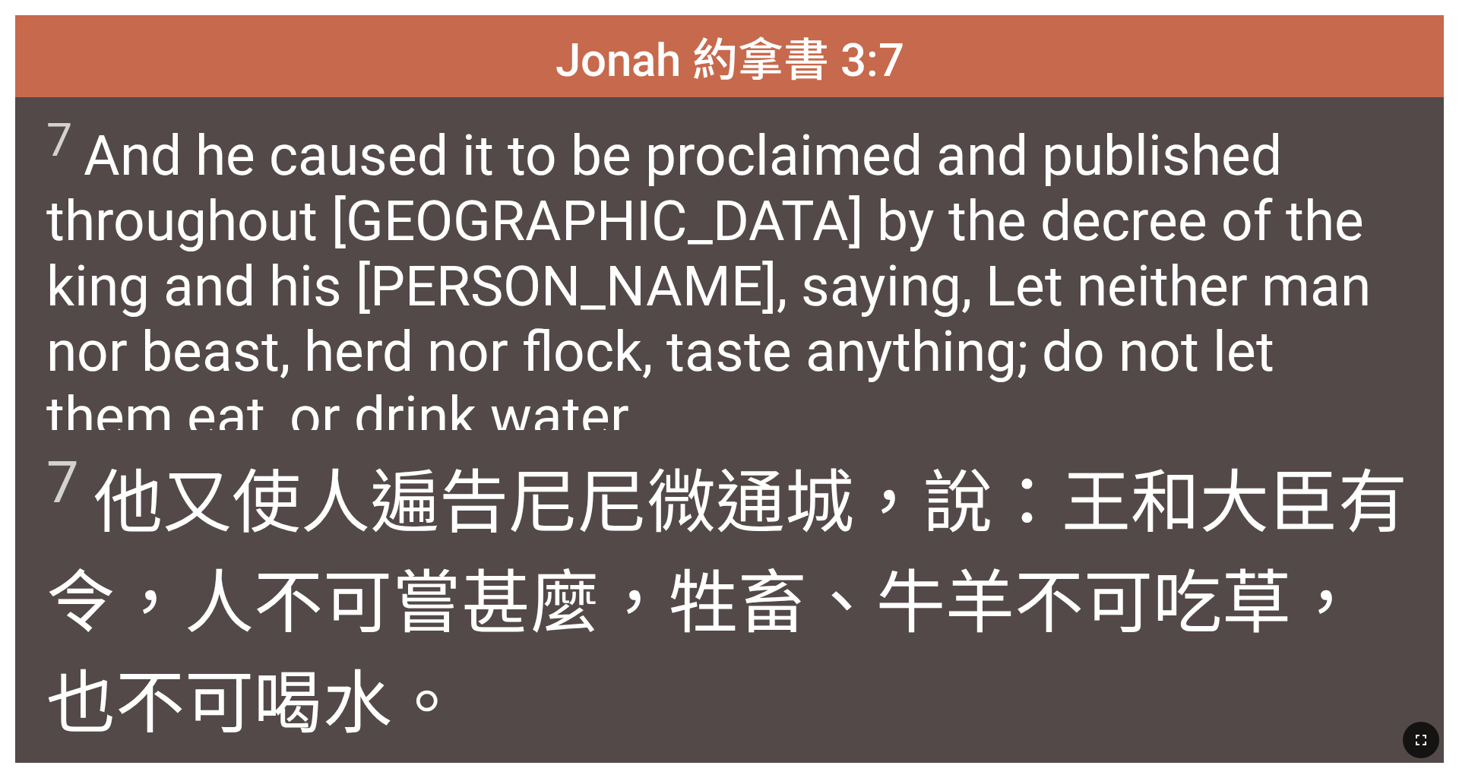
click at [1412, 735] on icon "button" at bounding box center [1421, 740] width 18 height 18
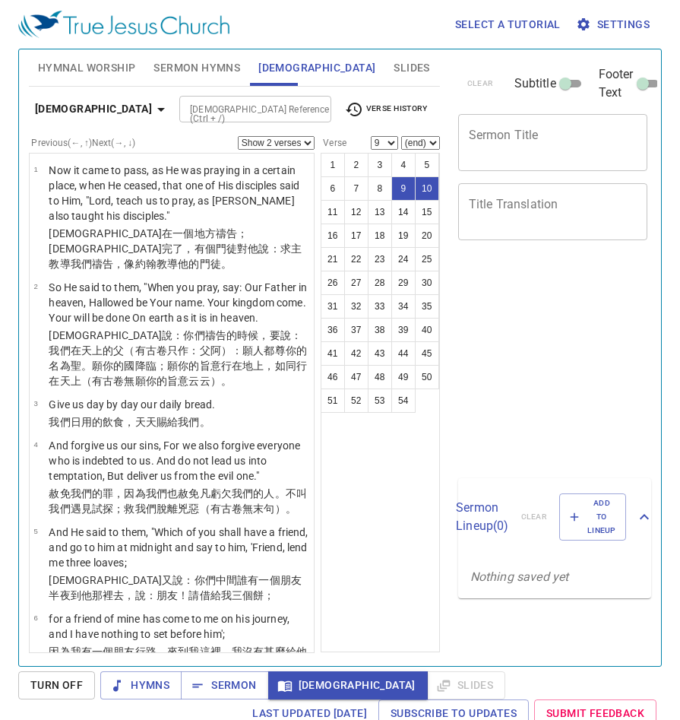
select select "2"
select select "9"
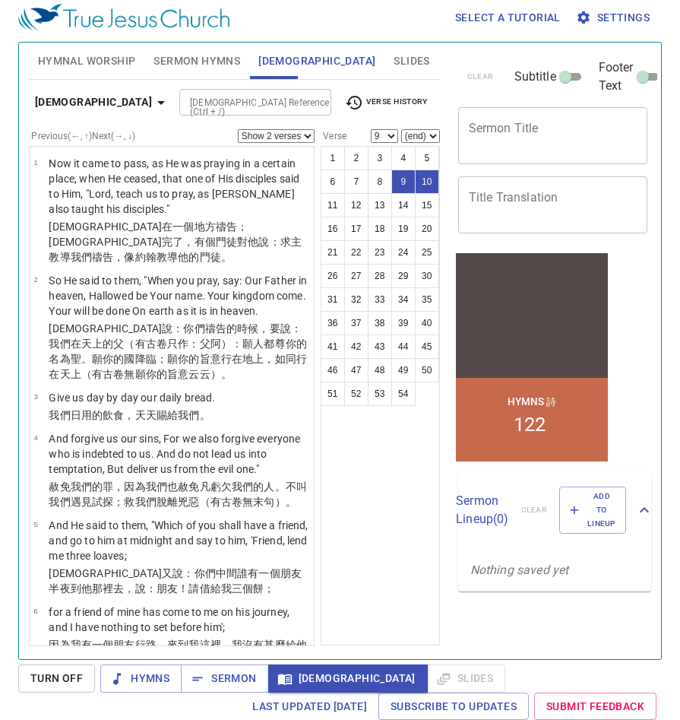
scroll to position [508, 0]
